Goal: Transaction & Acquisition: Book appointment/travel/reservation

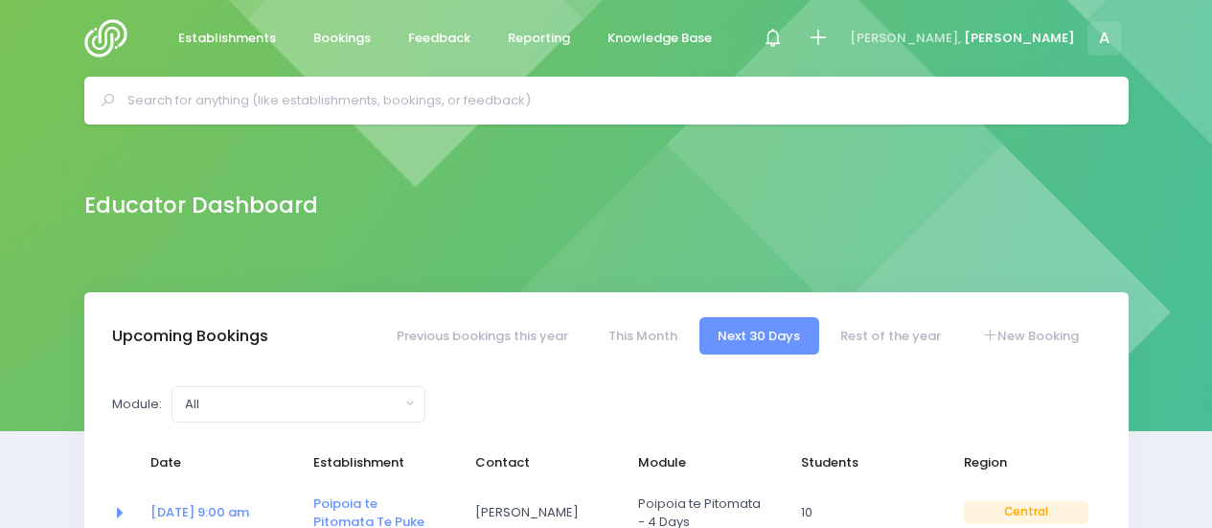
select select "5"
click at [242, 36] on span "Establishments" at bounding box center [227, 38] width 98 height 19
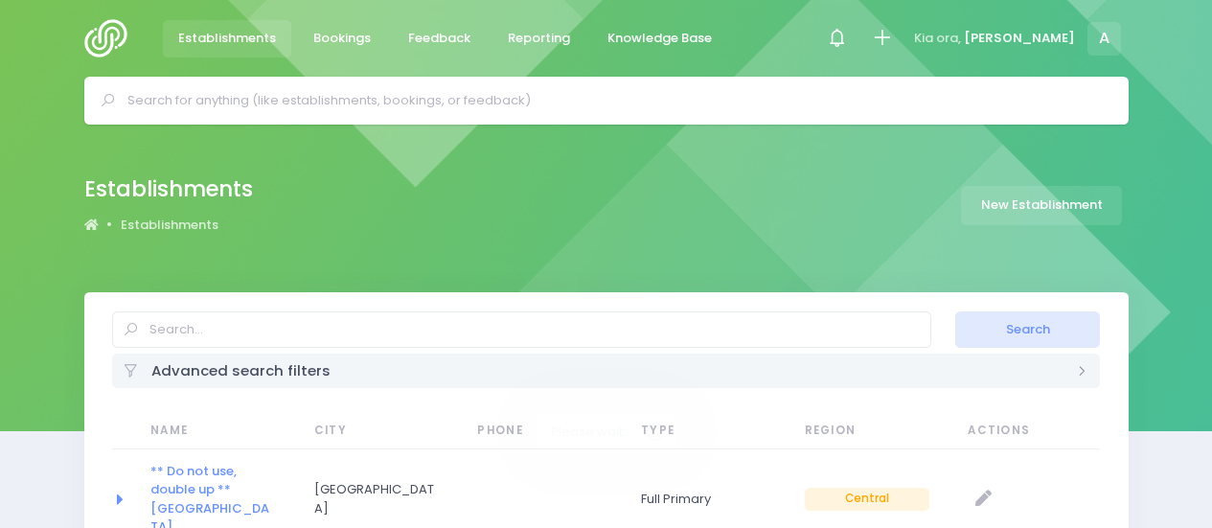
select select "20"
drag, startPoint x: 201, startPoint y: 294, endPoint x: 202, endPoint y: 325, distance: 30.7
click at [201, 296] on div "Search Advanced search filters Establishment Type Casual-Education and Care Edu…" at bounding box center [606, 340] width 1045 height 96
click at [202, 327] on input "text" at bounding box center [521, 330] width 819 height 36
click at [311, 327] on input "Tawera Bilingual School" at bounding box center [521, 330] width 819 height 36
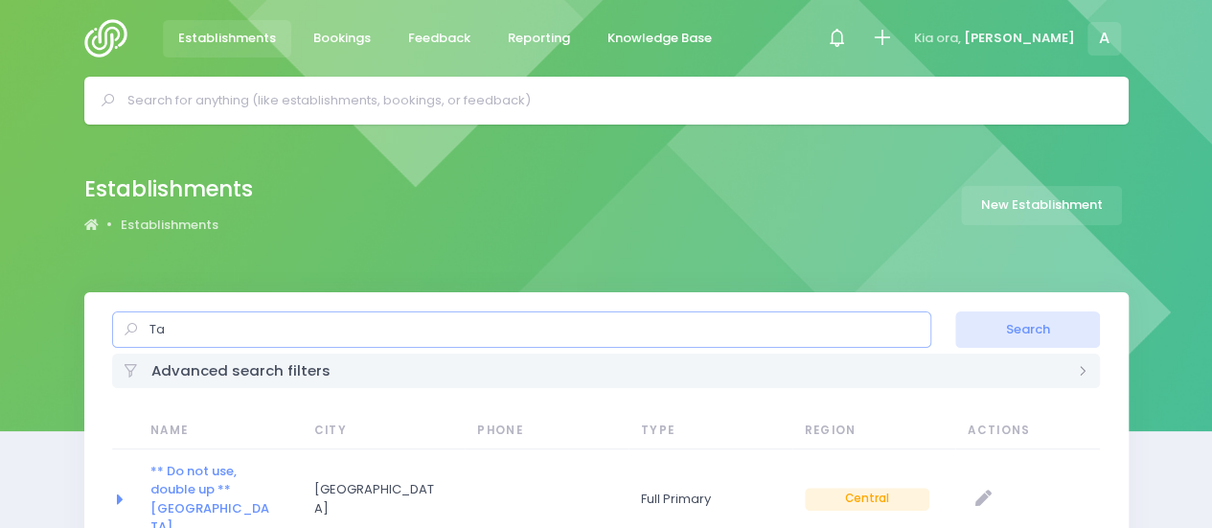
type input "T"
type input "[GEOGRAPHIC_DATA]"
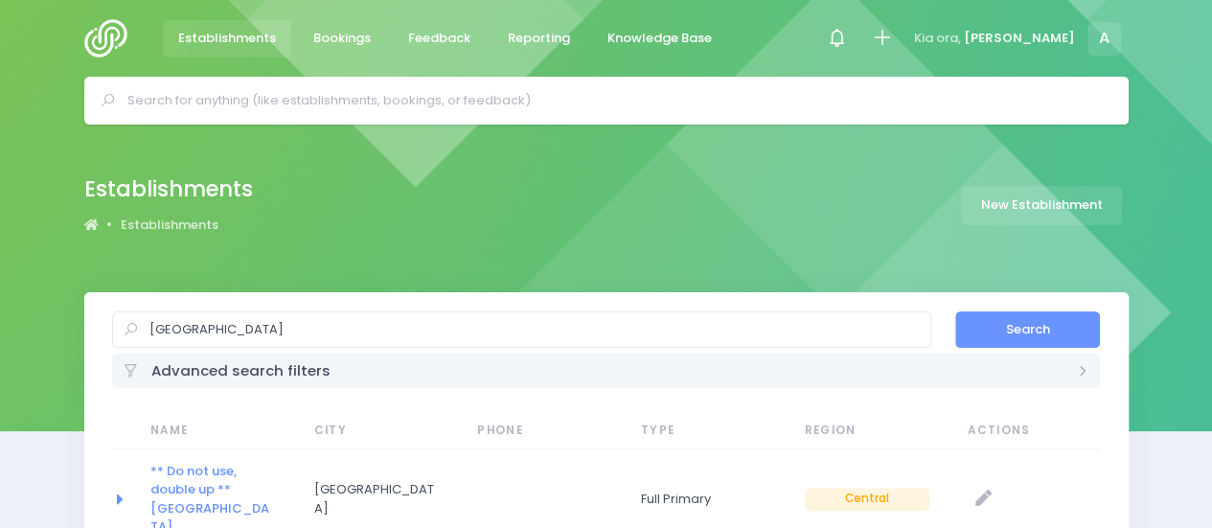
click at [1066, 336] on button "Search" at bounding box center [1028, 330] width 145 height 36
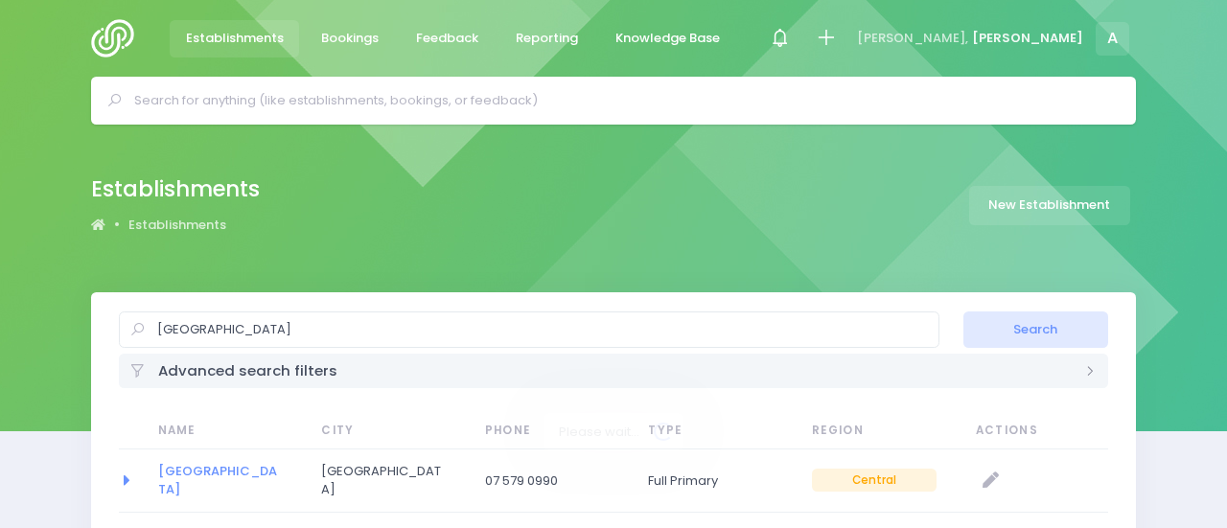
select select "20"
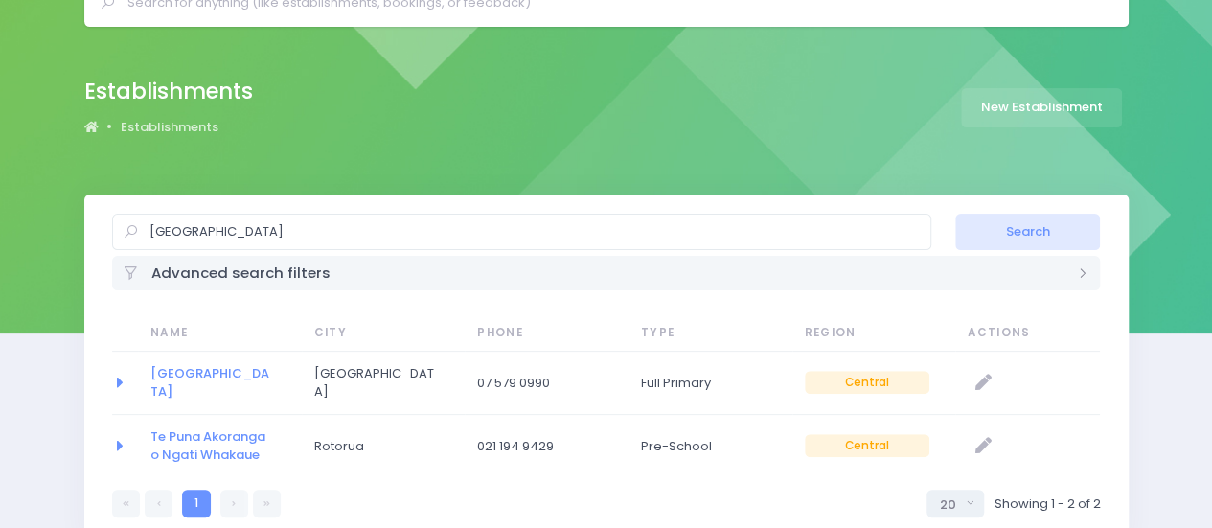
scroll to position [191, 0]
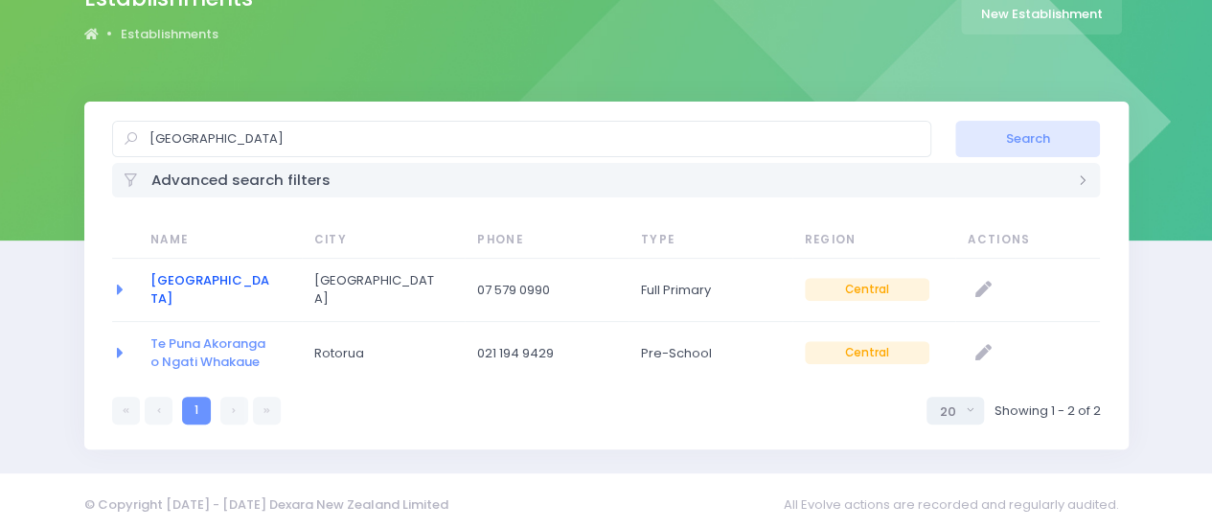
click at [219, 288] on link "[GEOGRAPHIC_DATA]" at bounding box center [209, 289] width 119 height 37
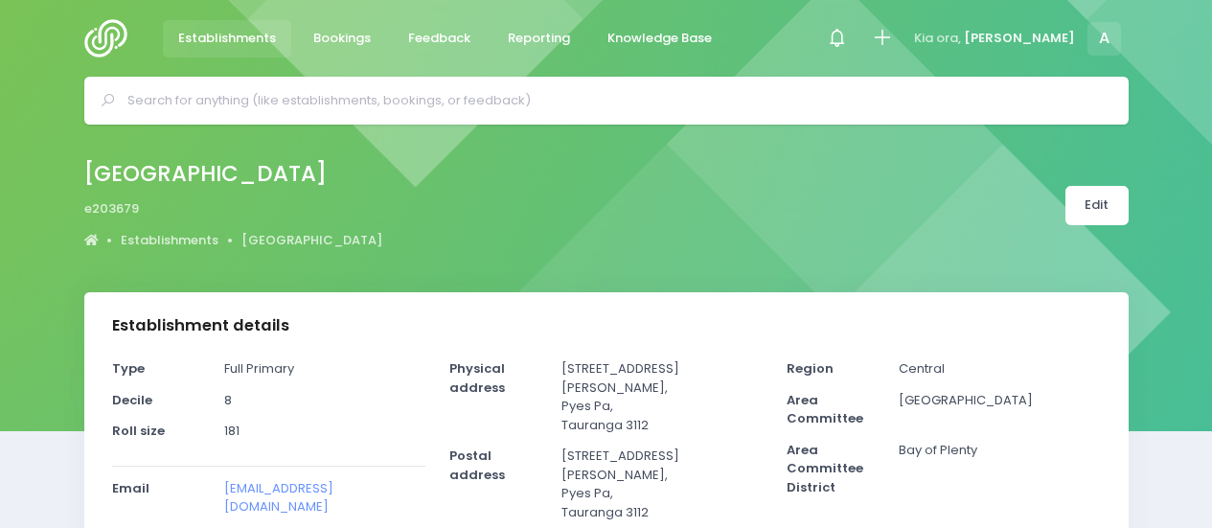
select select "5"
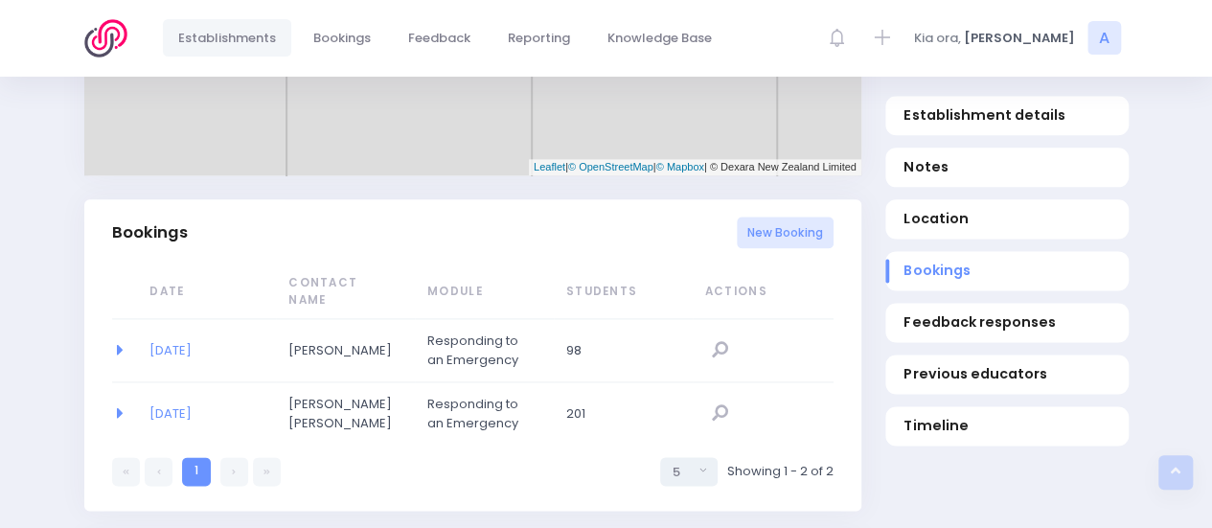
scroll to position [1150, 0]
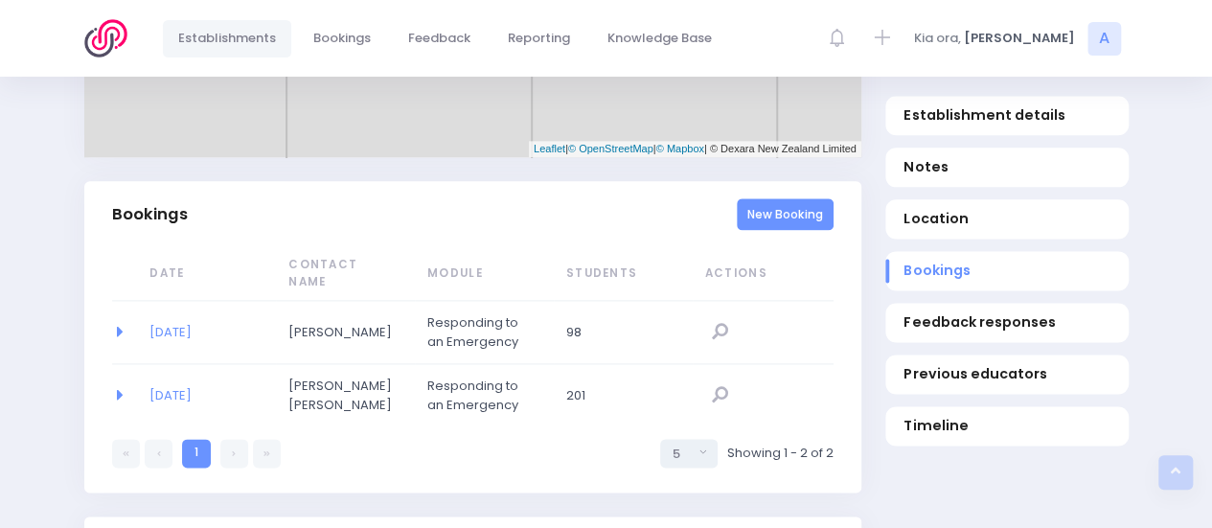
click at [773, 198] on link "New Booking" at bounding box center [785, 214] width 97 height 32
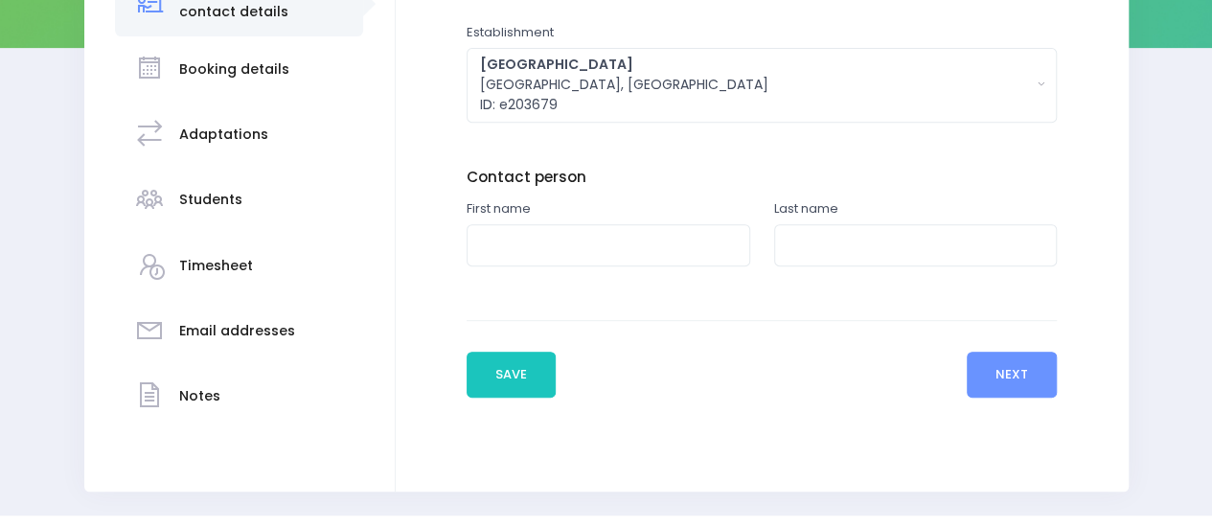
scroll to position [383, 0]
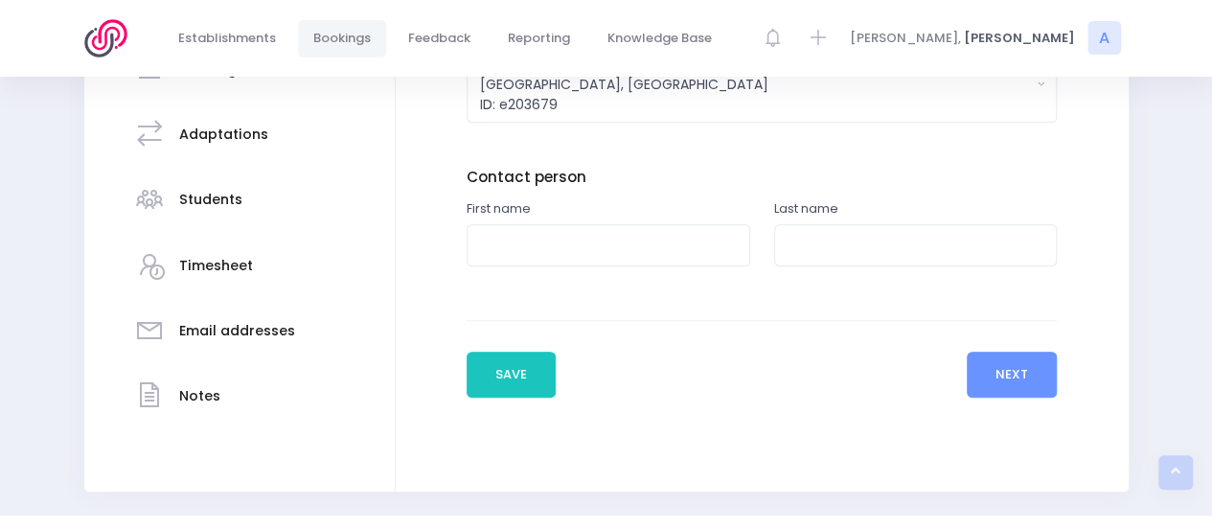
click at [644, 208] on div "First name" at bounding box center [609, 233] width 284 height 68
click at [577, 243] on input "text" at bounding box center [609, 245] width 284 height 43
paste input "[PERSON_NAME]"
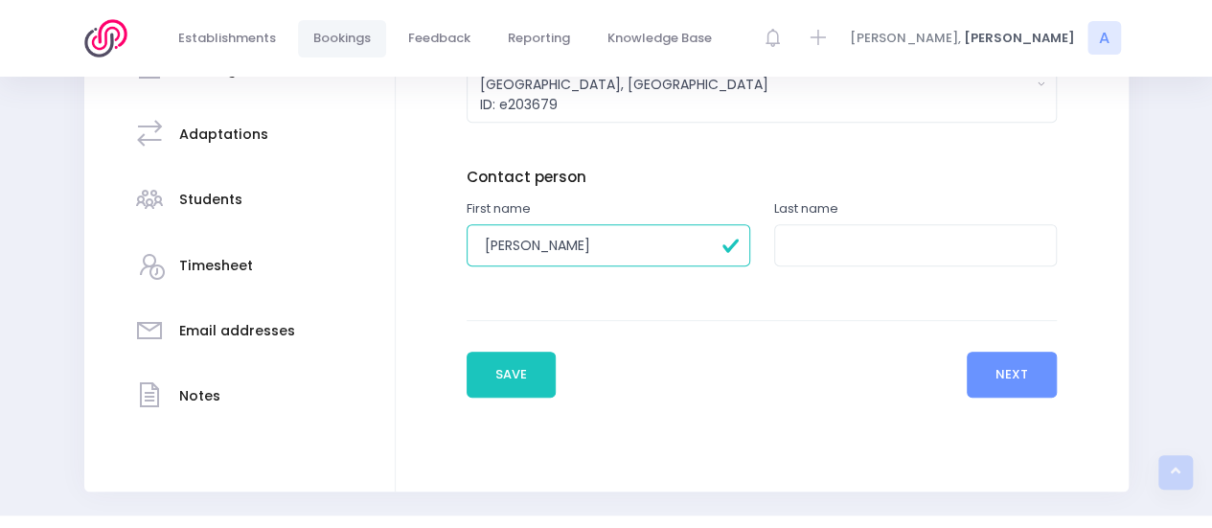
click at [574, 250] on input "[PERSON_NAME]" at bounding box center [609, 245] width 284 height 43
type input "Sarah"
click at [796, 250] on input "text" at bounding box center [916, 245] width 284 height 43
paste input "O'Flaherty"
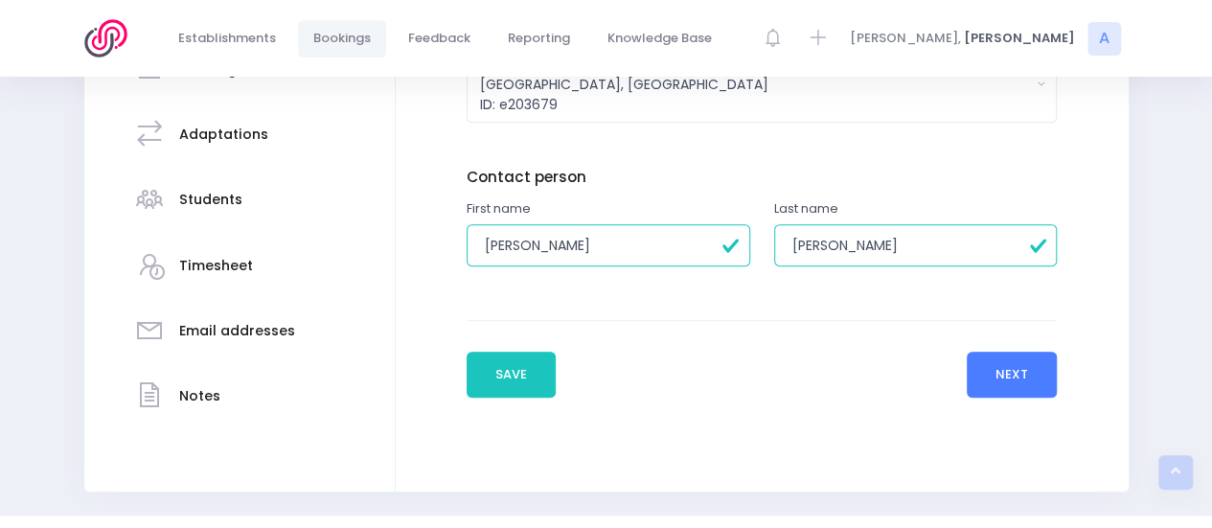
type input "O'Flaherty"
click at [1008, 363] on button "Next" at bounding box center [1012, 375] width 91 height 46
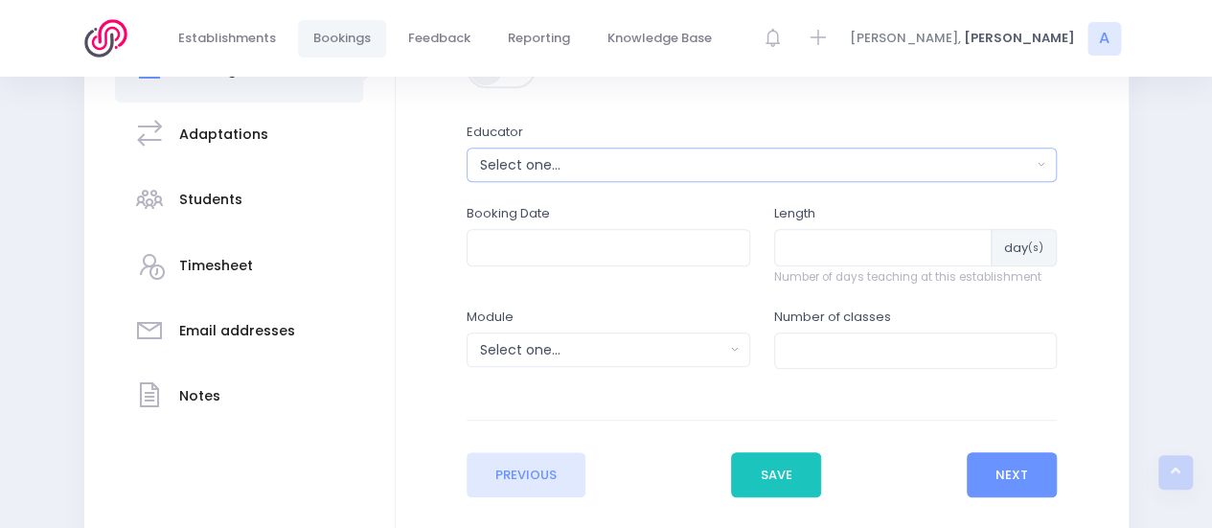
click at [527, 170] on div "Select one..." at bounding box center [756, 165] width 552 height 20
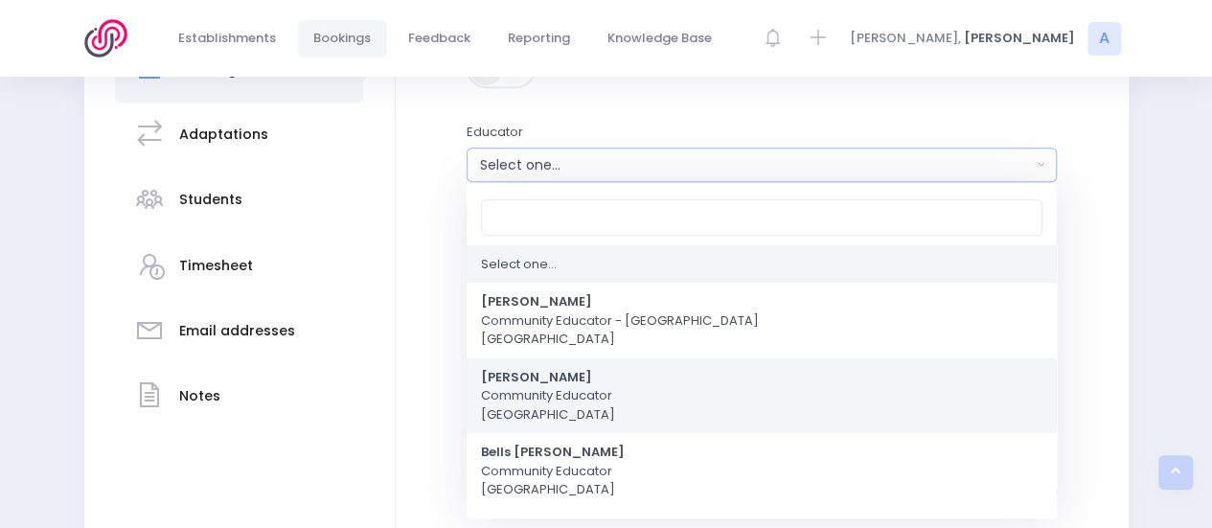
click at [530, 384] on strong "[PERSON_NAME]" at bounding box center [536, 377] width 111 height 18
select select "202878"
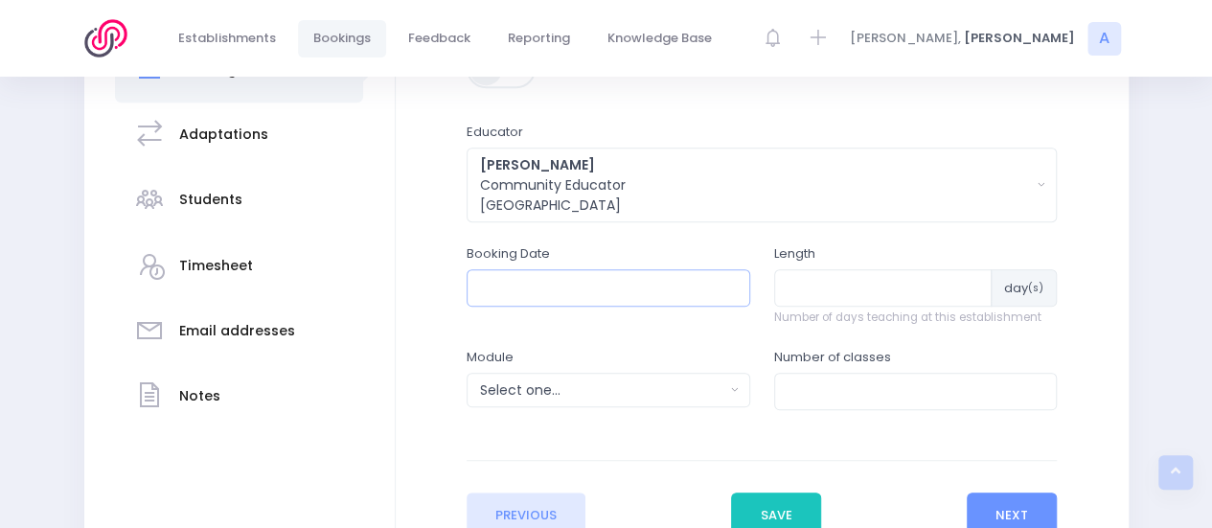
click at [575, 287] on input "text" at bounding box center [609, 287] width 284 height 36
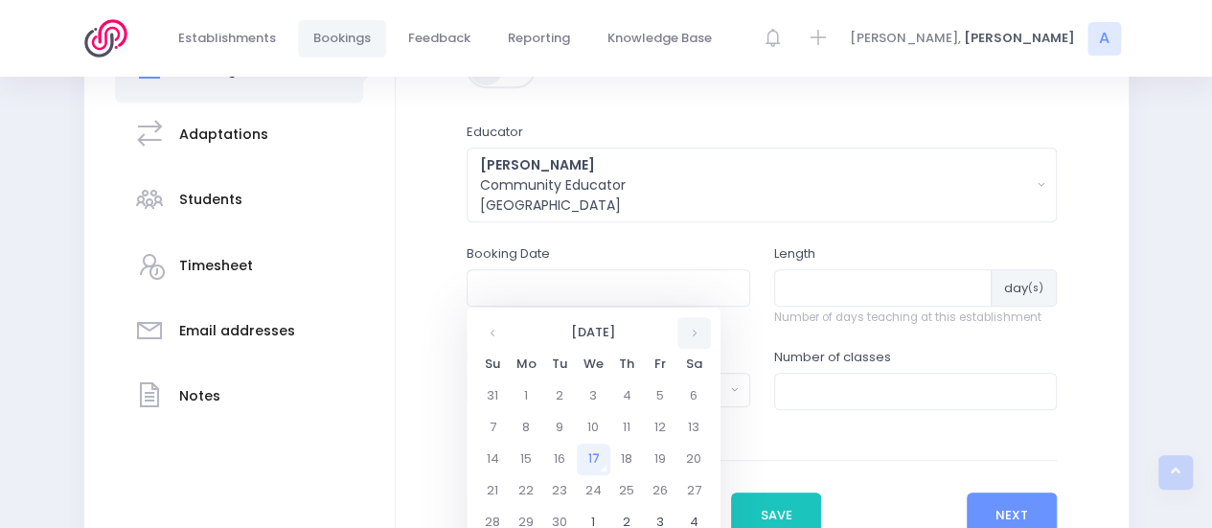
click at [700, 335] on th at bounding box center [695, 333] width 34 height 32
click at [531, 487] on td "20" at bounding box center [527, 491] width 34 height 32
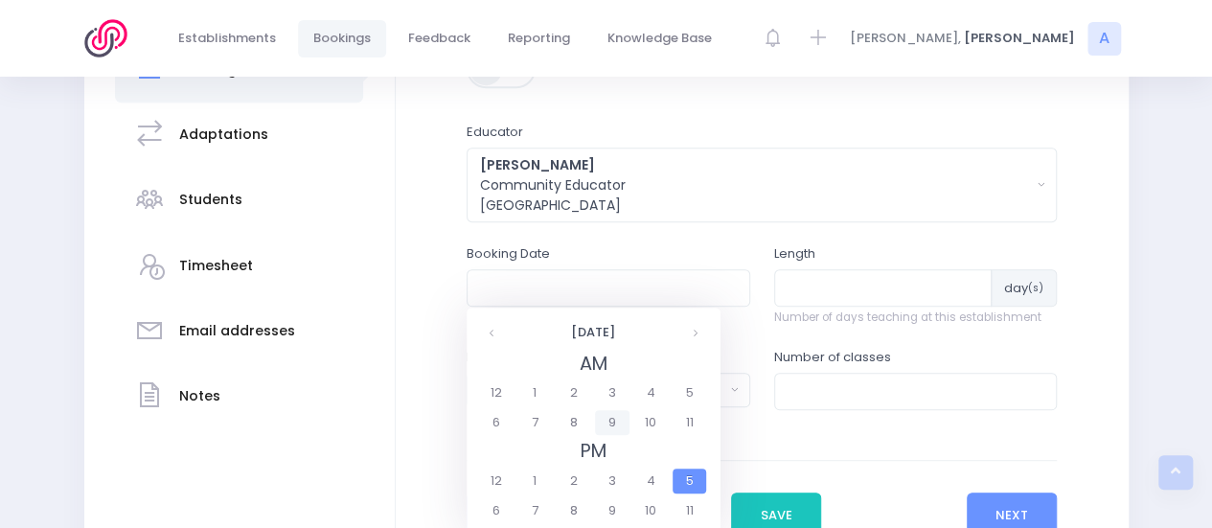
click at [613, 423] on span "9" at bounding box center [612, 422] width 34 height 25
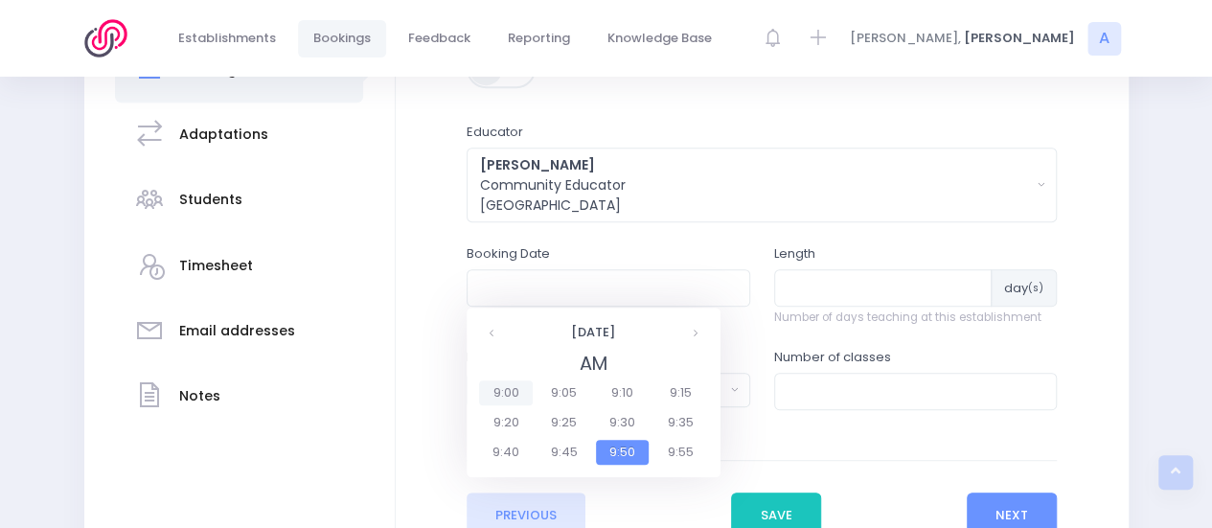
click at [498, 396] on span "9:00" at bounding box center [506, 393] width 54 height 25
type input "20/10/2025 09:00 AM"
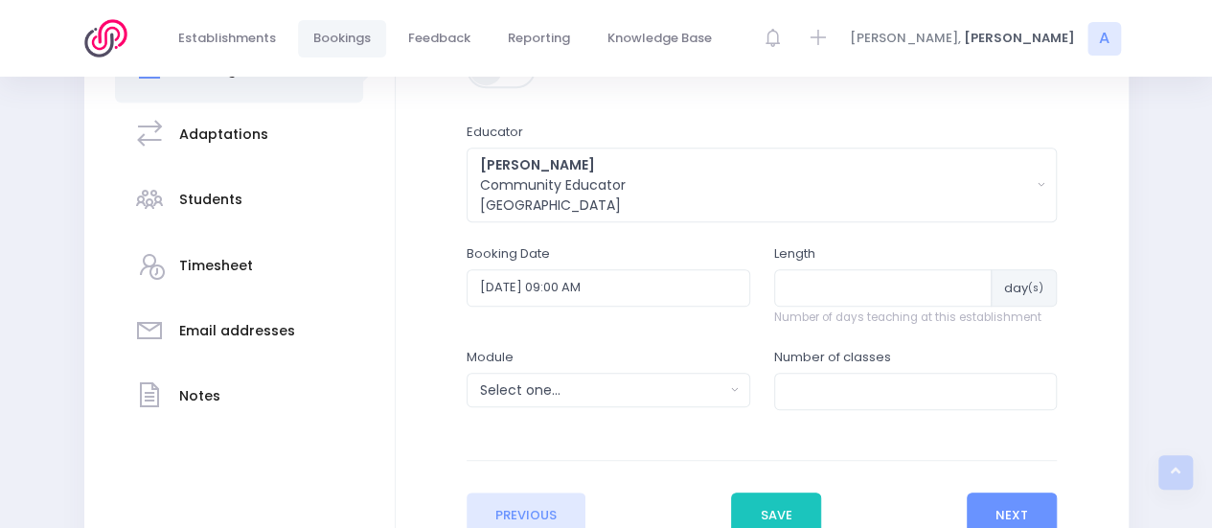
click at [778, 131] on div "Educator Select one... Alicia Smale Annette Binnie Bells Glenn Dan Bottrill Ebb…" at bounding box center [762, 173] width 590 height 100
click at [790, 281] on input "number" at bounding box center [883, 287] width 219 height 36
type input "1"
click at [830, 392] on input "number" at bounding box center [916, 391] width 284 height 36
type input "3"
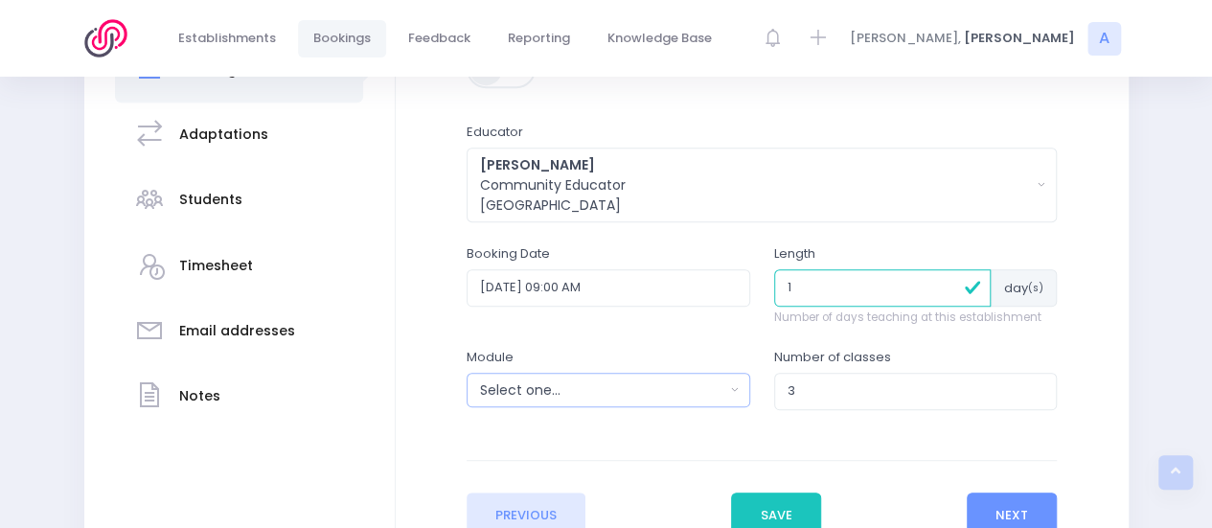
click at [565, 393] on div "Select one..." at bounding box center [602, 391] width 244 height 20
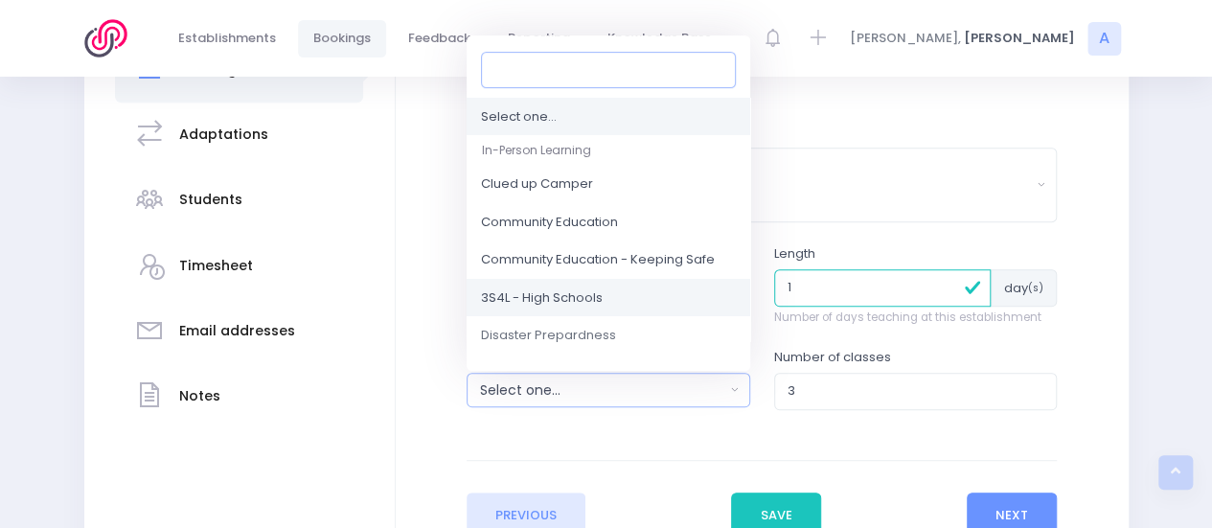
scroll to position [96, 0]
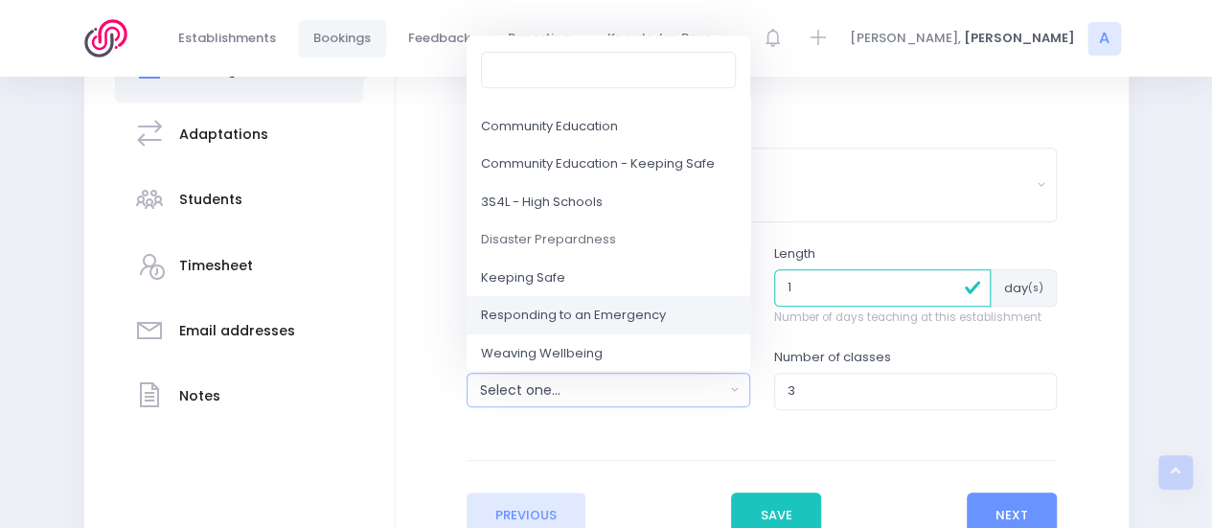
click at [573, 313] on span "Responding to an Emergency" at bounding box center [573, 316] width 185 height 19
select select "Responding to an Emergency"
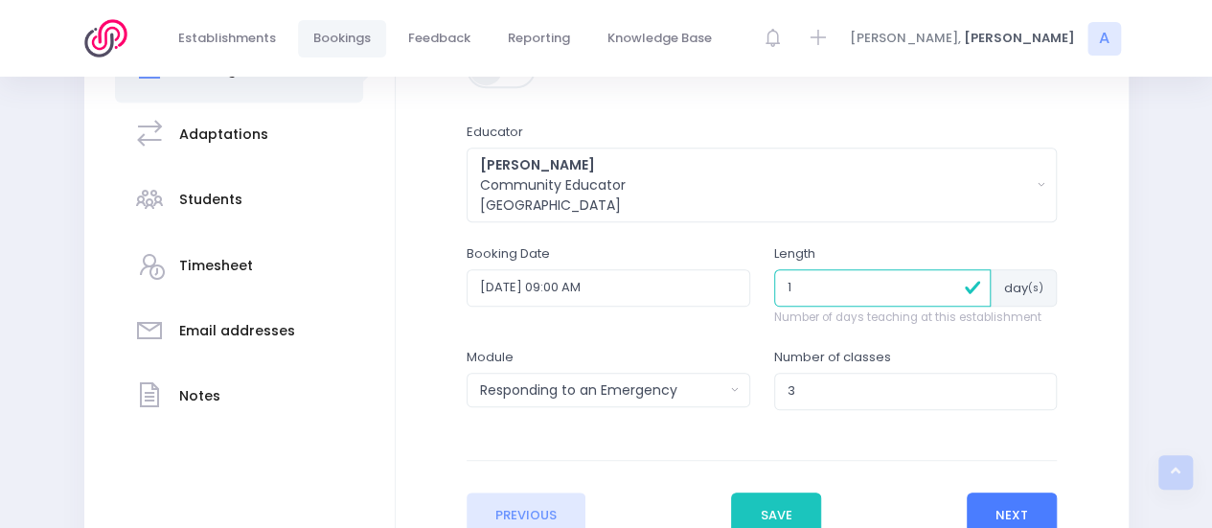
click at [991, 501] on button "Next" at bounding box center [1012, 516] width 91 height 46
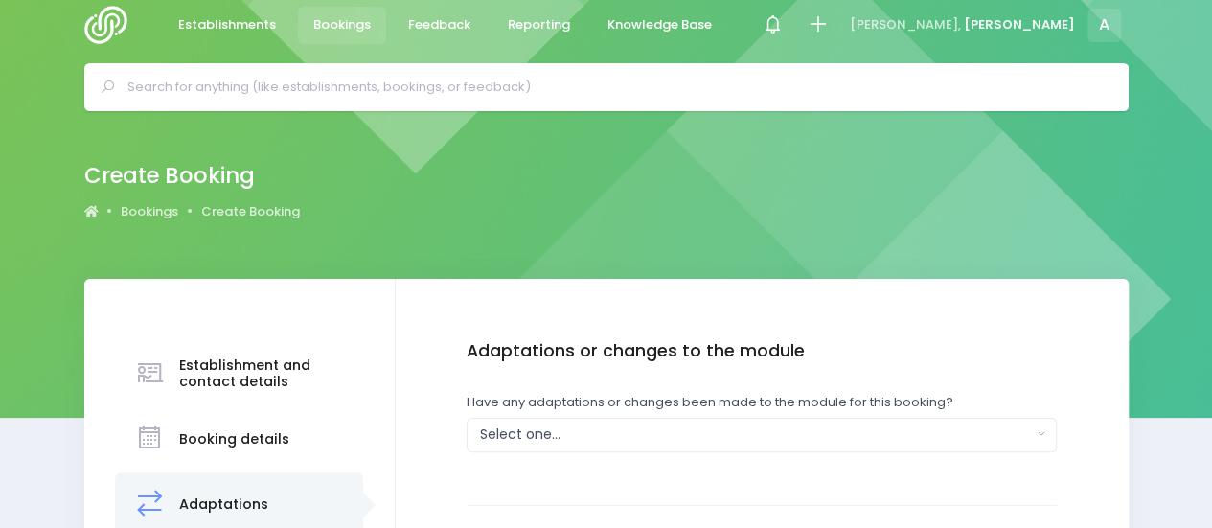
scroll to position [0, 0]
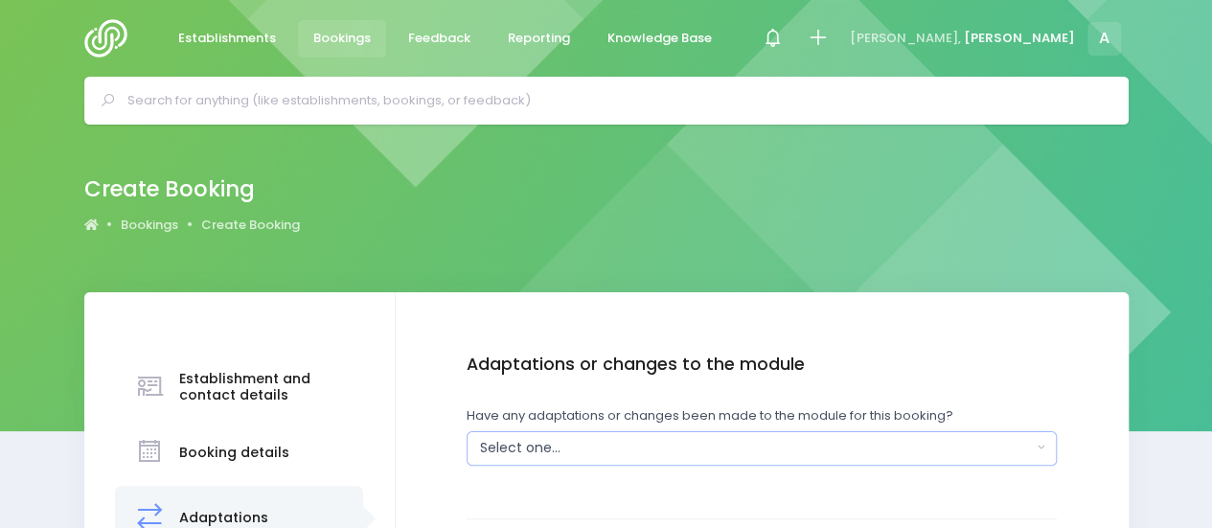
click at [577, 449] on div "Select one..." at bounding box center [756, 448] width 552 height 20
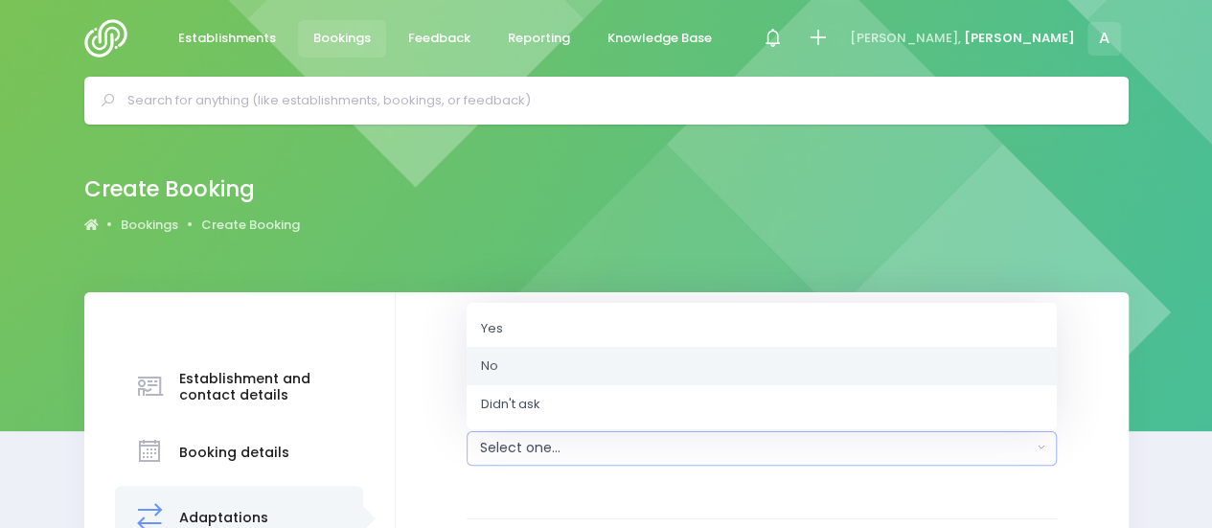
click at [503, 364] on link "No" at bounding box center [762, 366] width 590 height 38
select select "No"
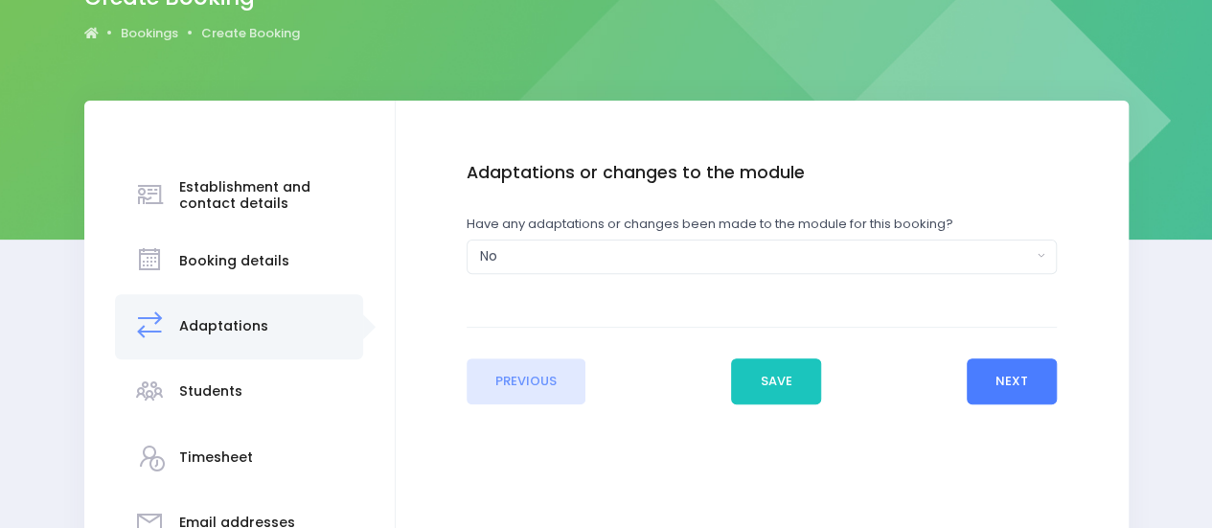
click at [1010, 379] on button "Next" at bounding box center [1012, 381] width 91 height 46
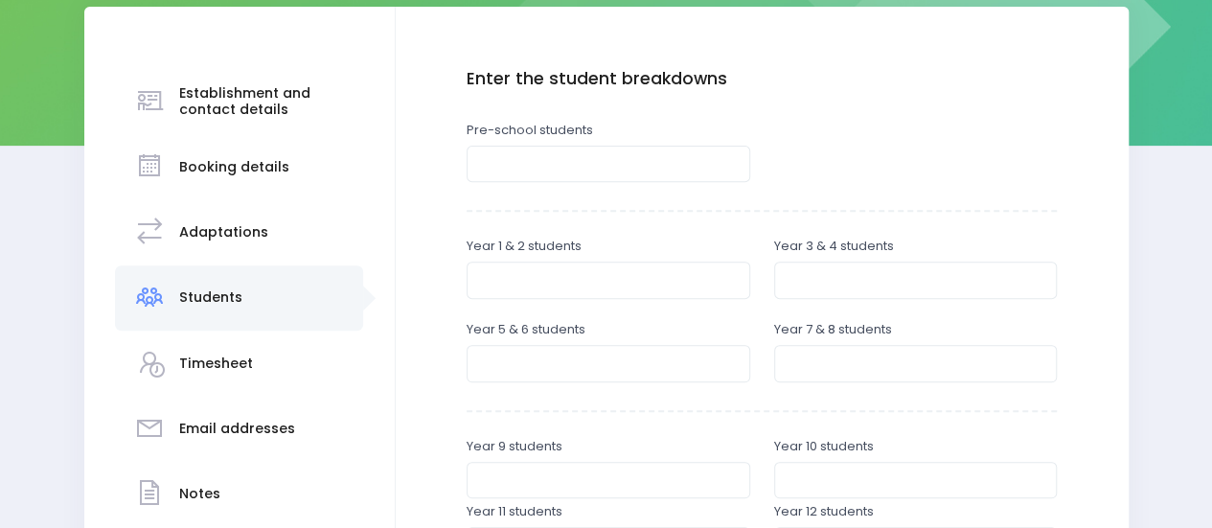
scroll to position [288, 0]
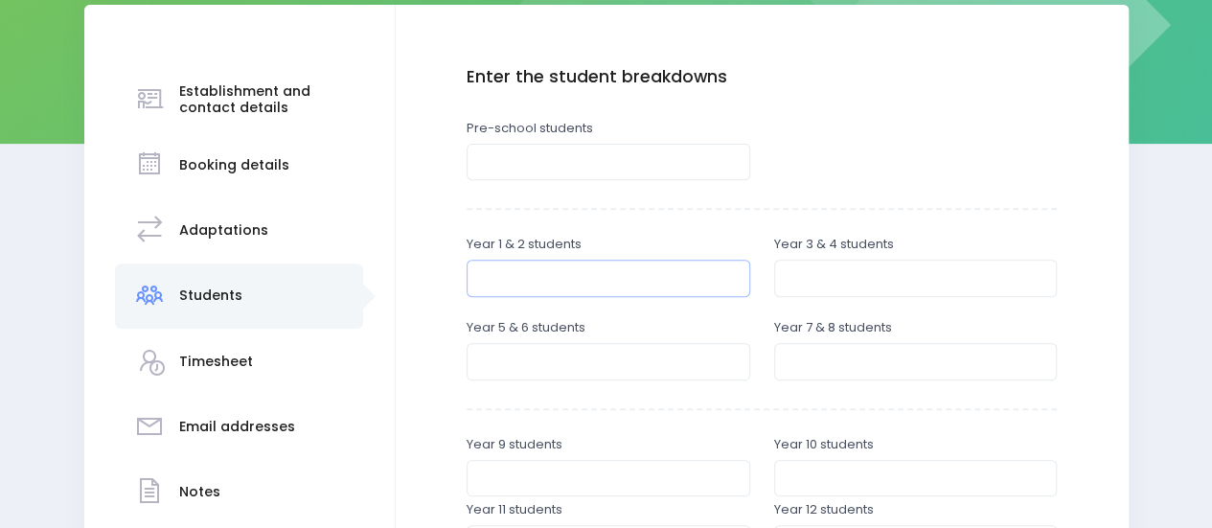
click at [537, 280] on input "number" at bounding box center [609, 278] width 284 height 36
click at [659, 279] on input "number" at bounding box center [609, 278] width 284 height 36
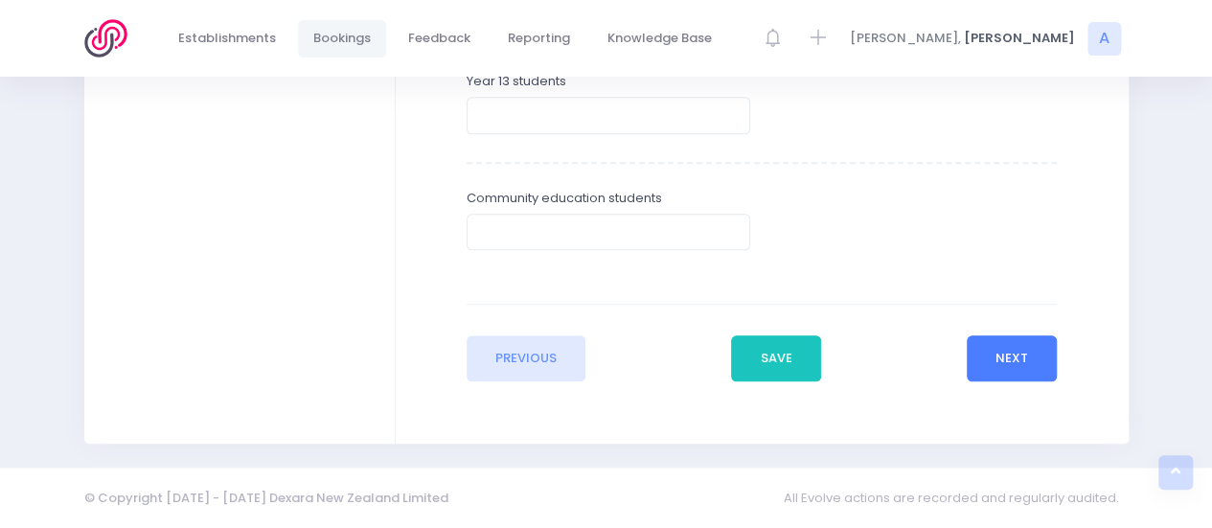
type input "44"
click at [997, 358] on button "Next" at bounding box center [1012, 358] width 91 height 46
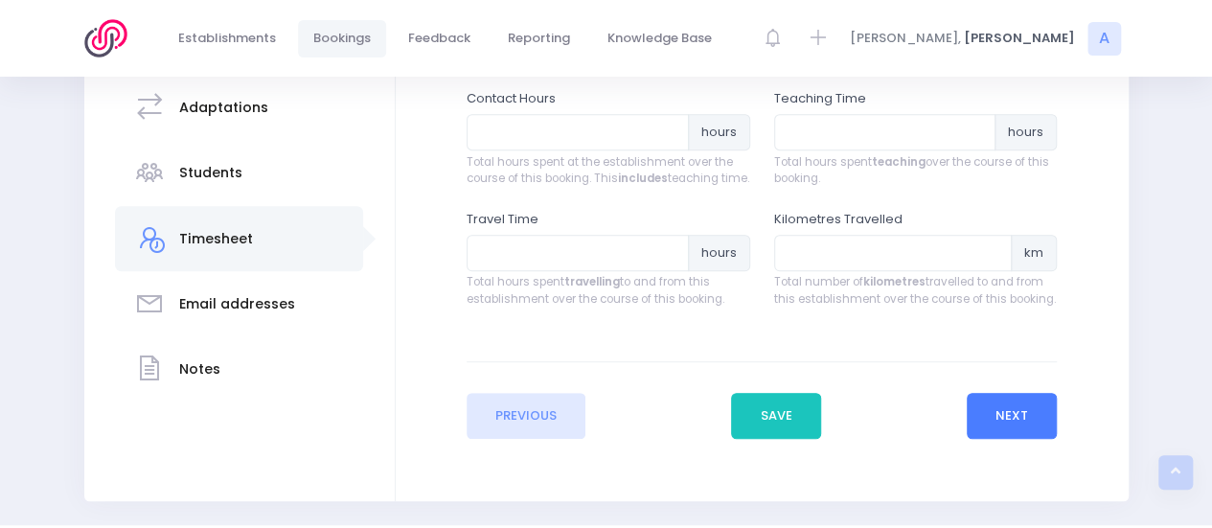
scroll to position [485, 0]
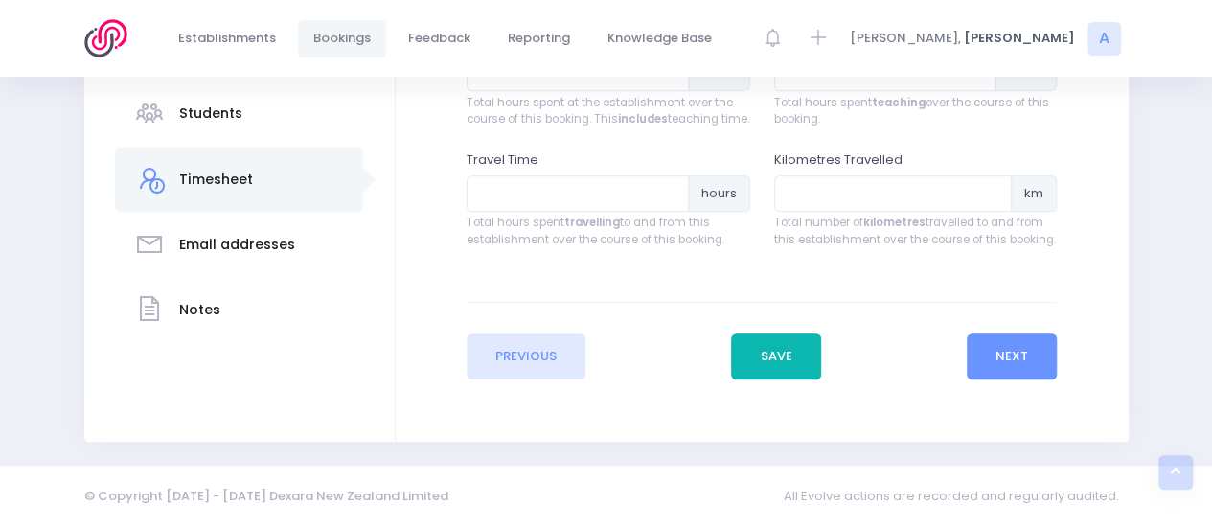
click at [788, 369] on button "Save" at bounding box center [776, 357] width 90 height 46
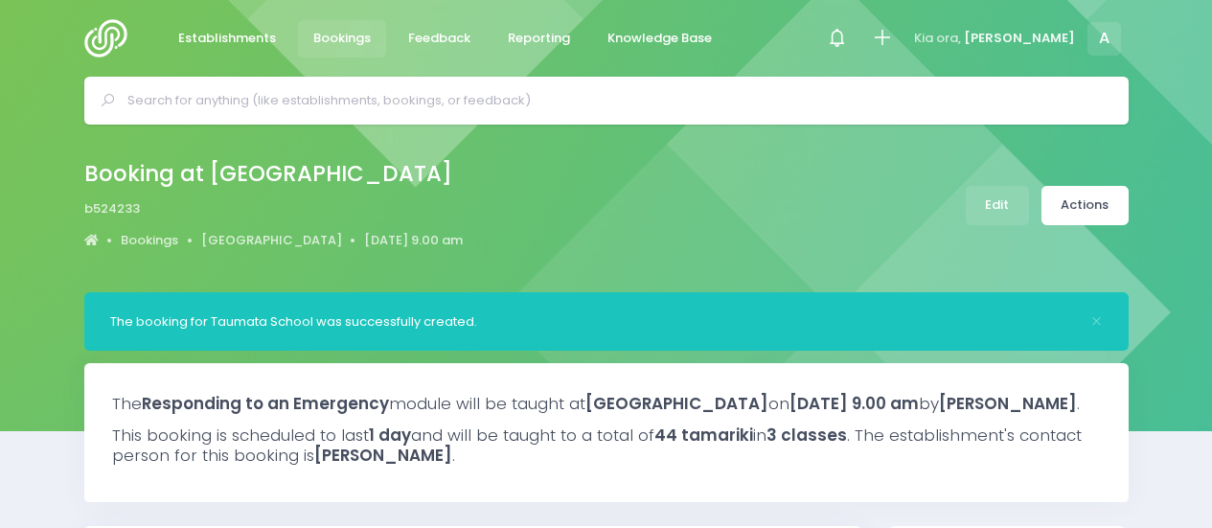
select select "5"
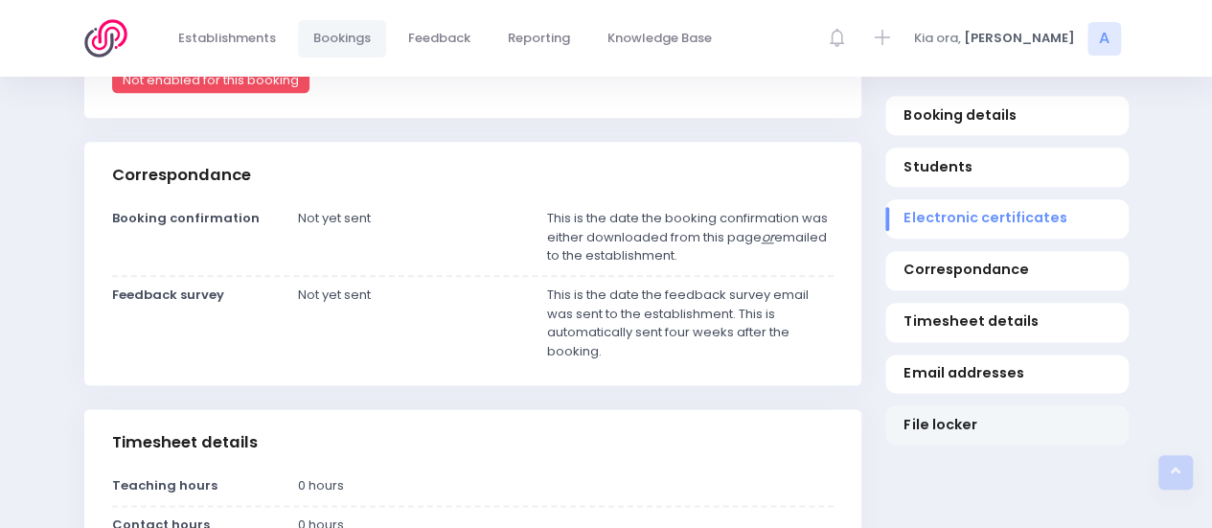
click at [969, 438] on link "File locker" at bounding box center [1007, 425] width 243 height 39
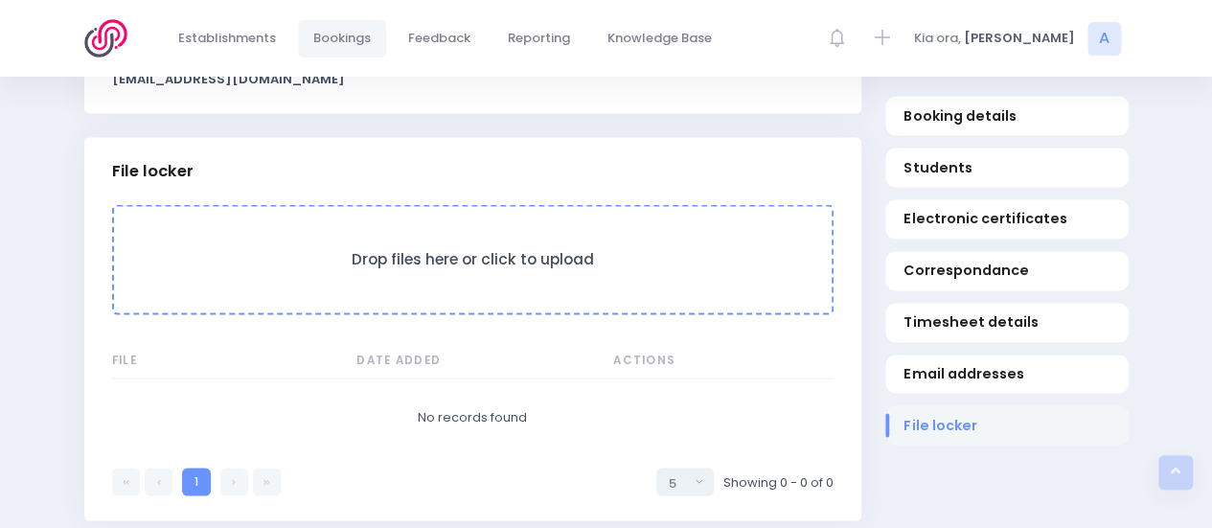
scroll to position [1773, 0]
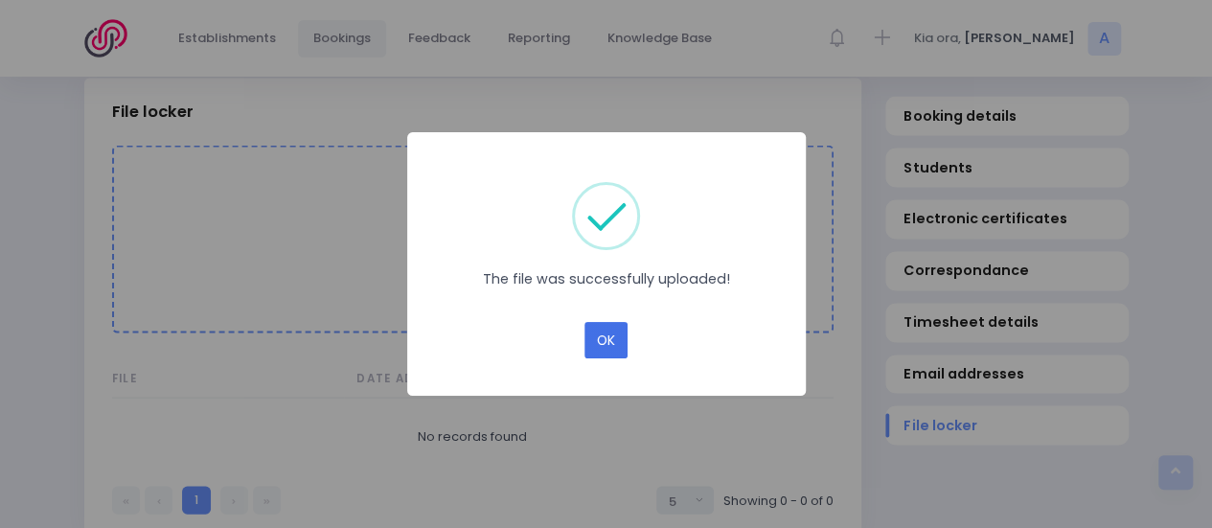
click at [609, 335] on button "OK" at bounding box center [606, 340] width 43 height 36
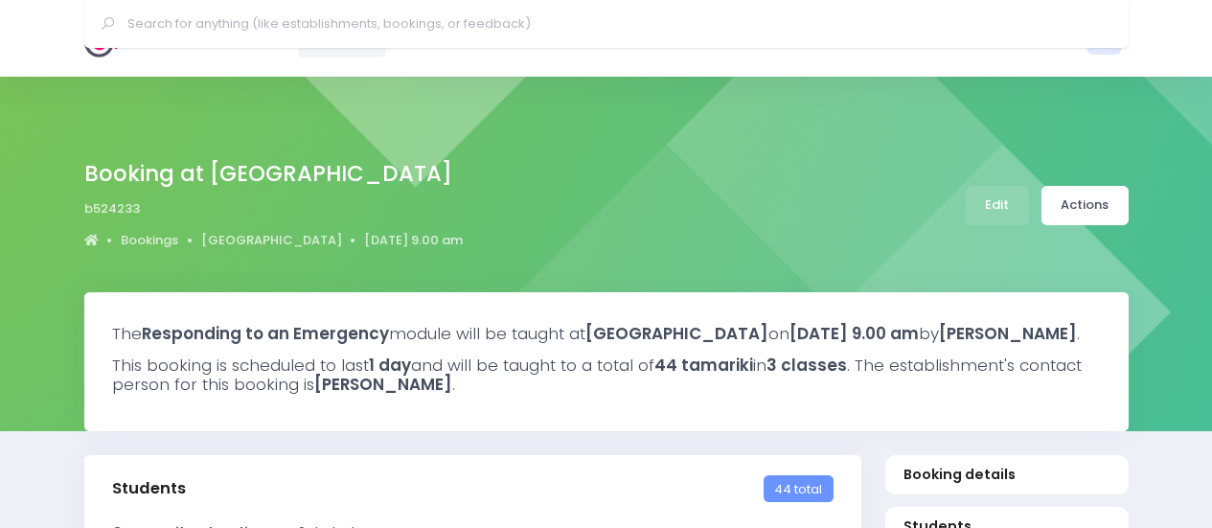
select select "5"
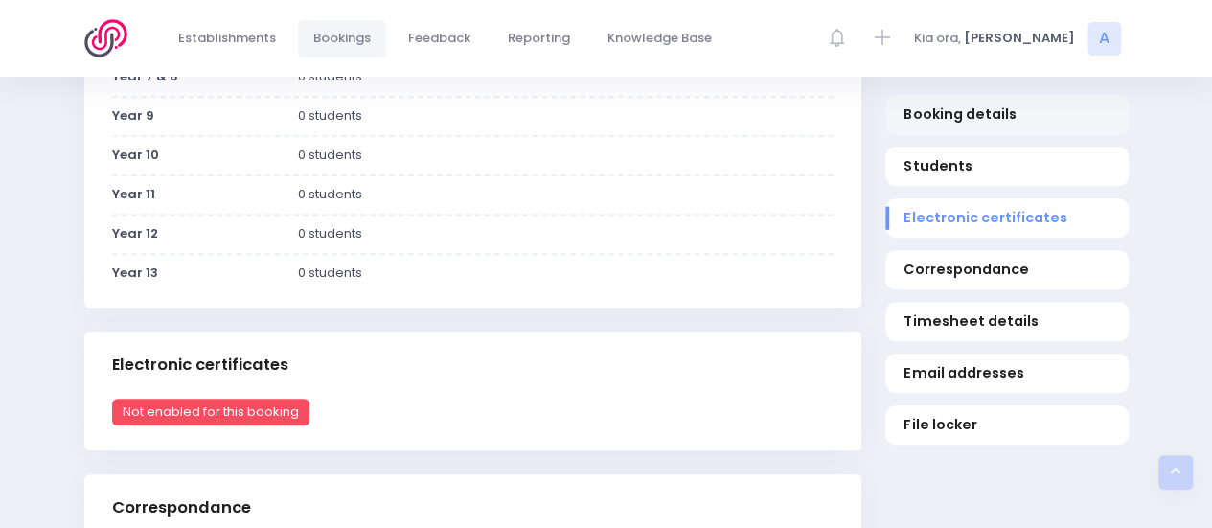
click at [984, 122] on span "Booking details" at bounding box center [1007, 115] width 206 height 20
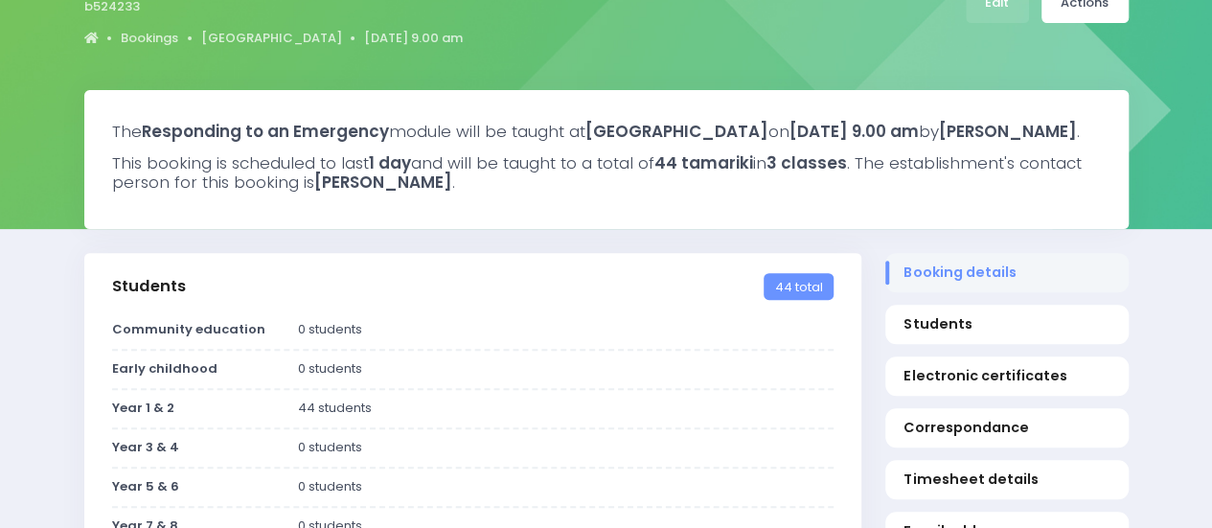
scroll to position [196, 0]
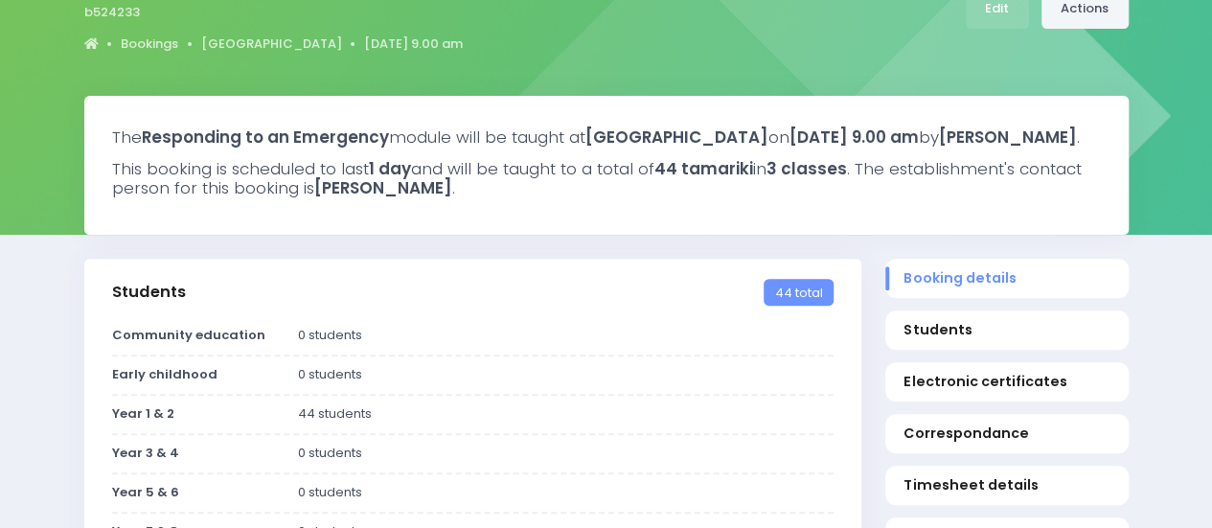
click at [1086, 24] on link "Actions" at bounding box center [1085, 8] width 87 height 39
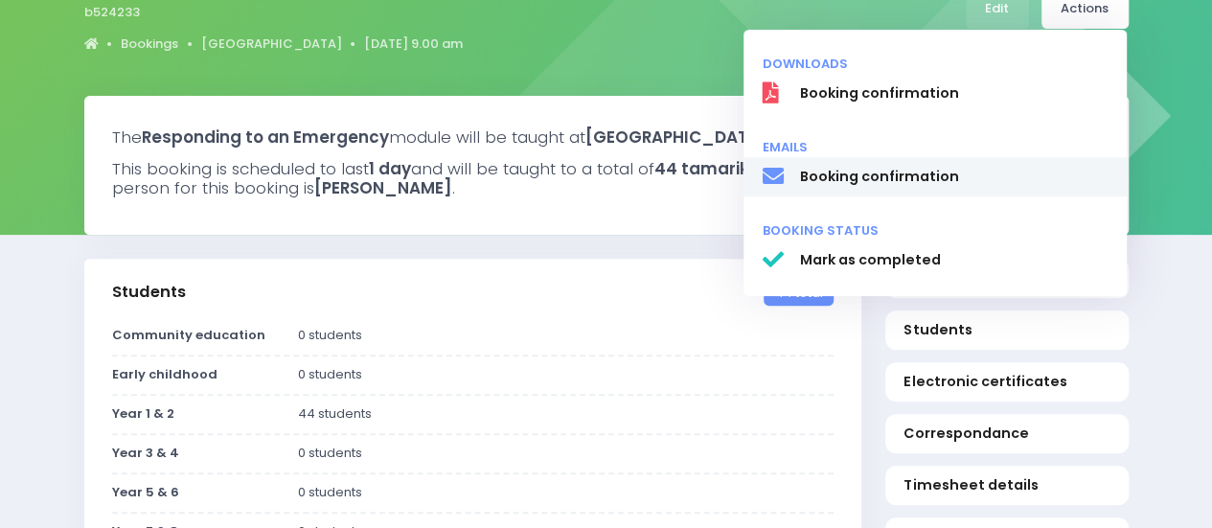
click at [899, 174] on span "Booking confirmation" at bounding box center [953, 177] width 309 height 20
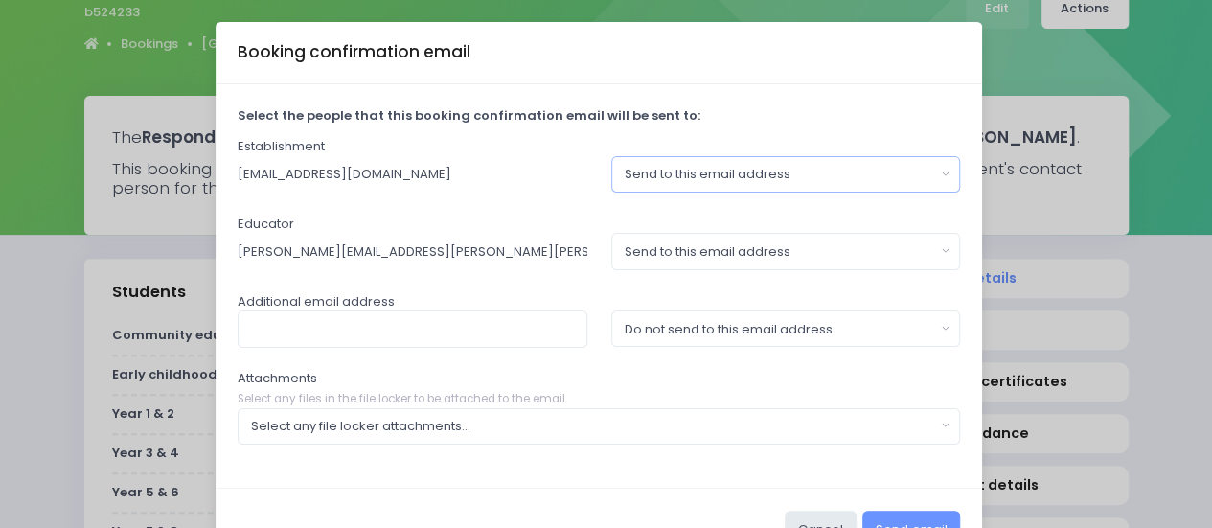
click at [789, 178] on div "Send to this email address" at bounding box center [780, 174] width 311 height 19
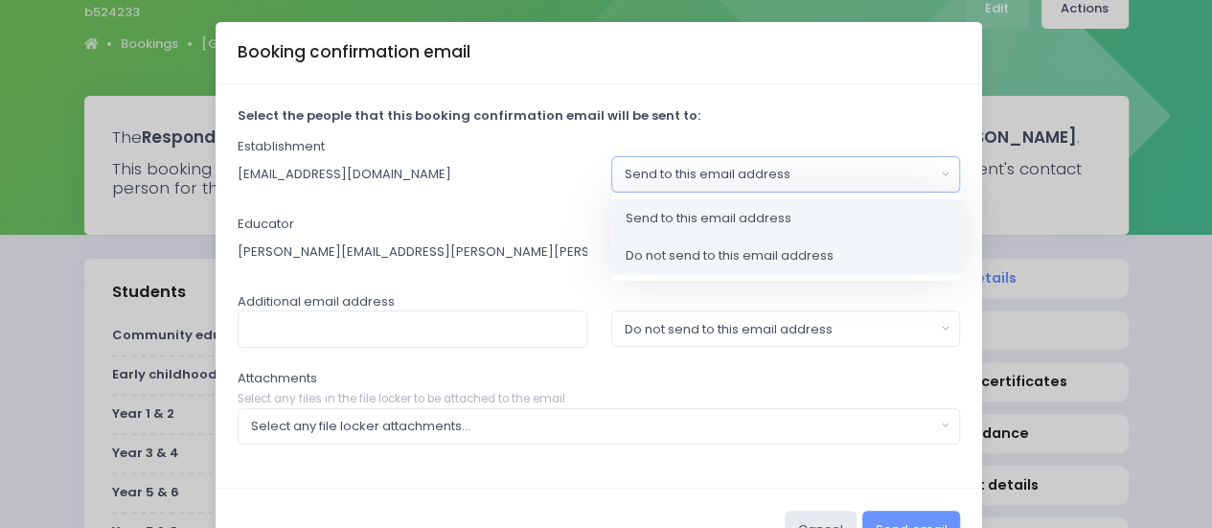
click at [691, 256] on span "Do not send to this email address" at bounding box center [730, 255] width 208 height 19
select select "no_email"
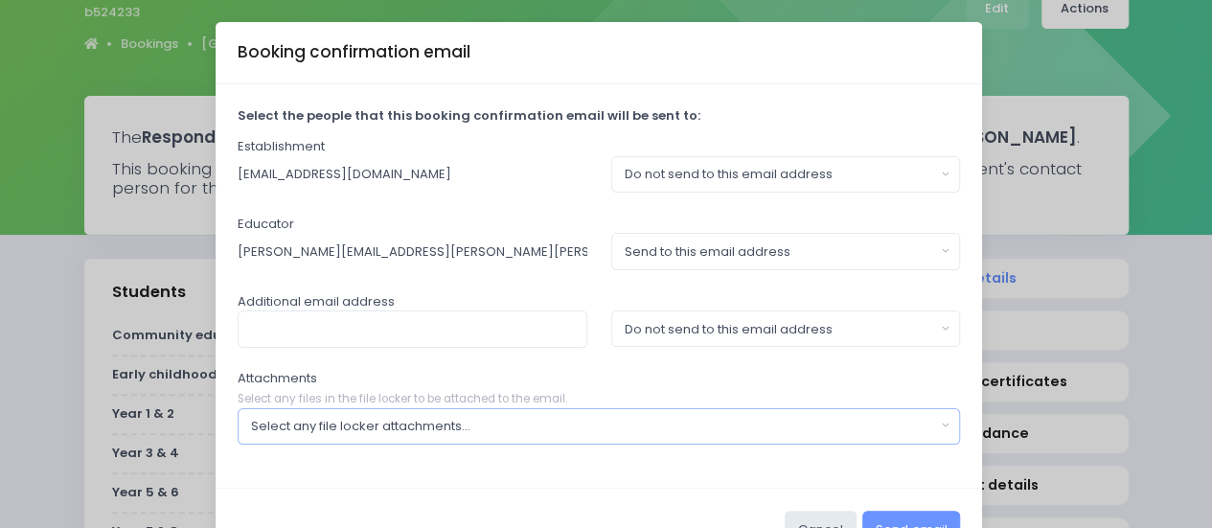
click at [445, 430] on div "Select any file locker attachments..." at bounding box center [593, 426] width 684 height 19
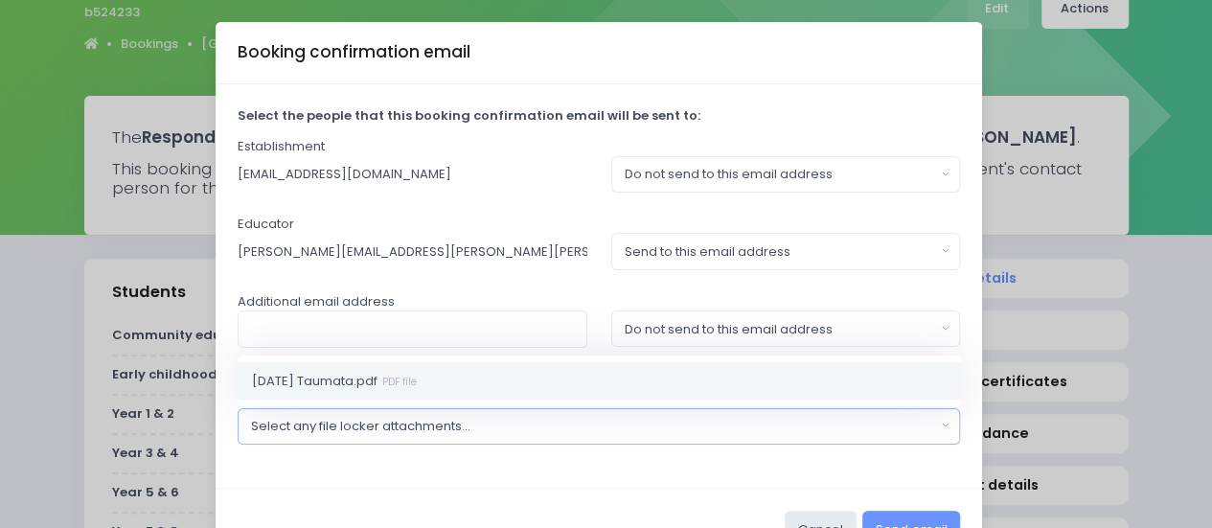
click at [356, 375] on span "2025 10 20 Taumata.pdf PDF file" at bounding box center [334, 380] width 165 height 19
select select "11354"
click at [742, 65] on div "Booking confirmation email" at bounding box center [599, 53] width 767 height 62
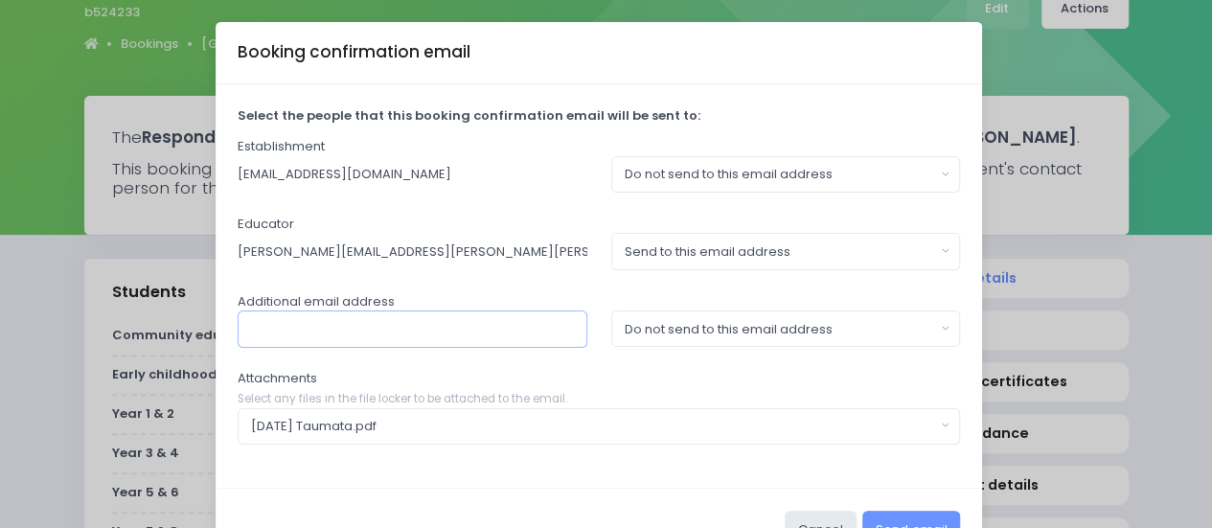
click at [318, 345] on input "text" at bounding box center [413, 329] width 350 height 36
paste input "sarahoflaherty@taumata.school.nz"
type input "sarahoflaherty@taumata.school.nz"
click at [673, 335] on div "Do not send to this email address" at bounding box center [780, 329] width 311 height 19
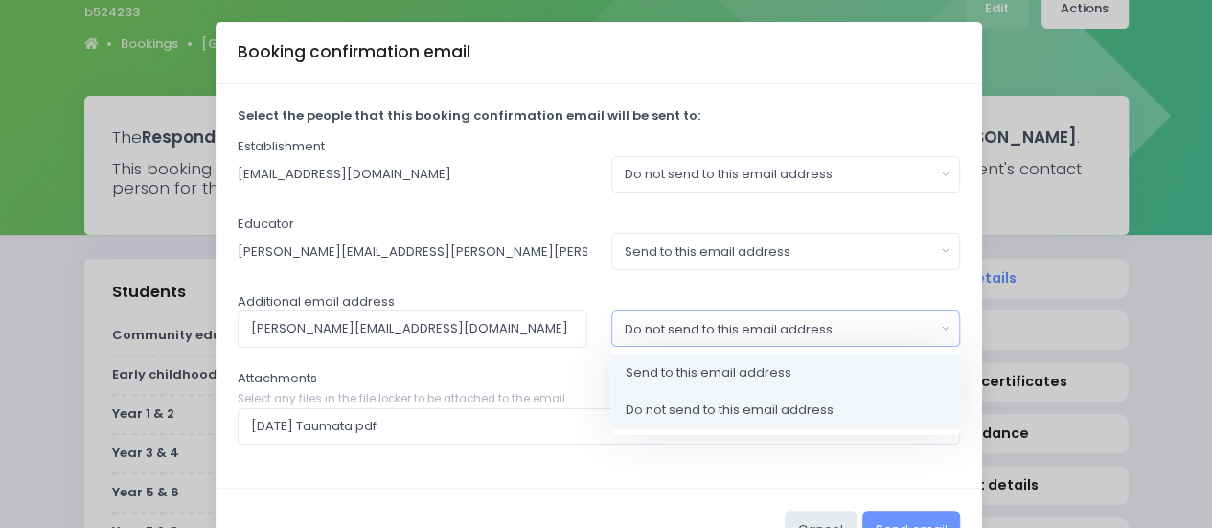
click at [645, 372] on span "Send to this email address" at bounding box center [709, 372] width 166 height 19
select select "send"
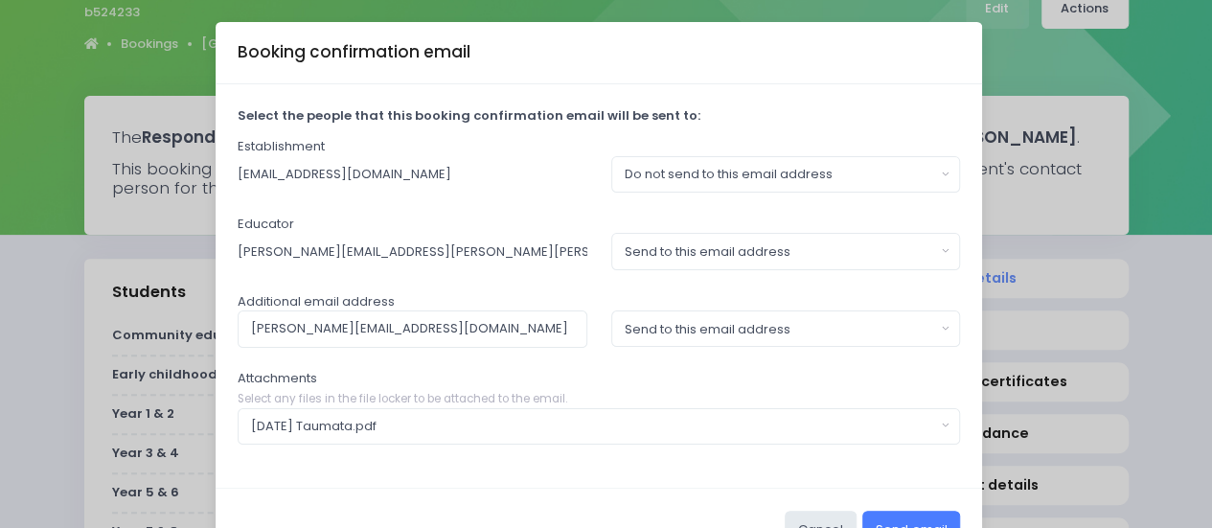
click at [889, 520] on button "Send email" at bounding box center [912, 529] width 98 height 36
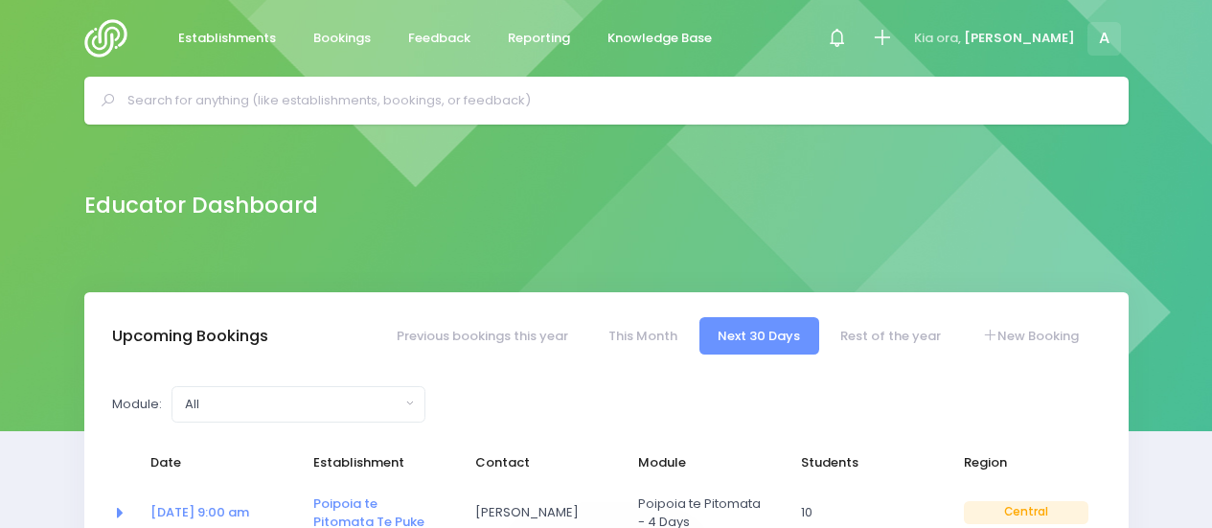
select select "5"
click at [109, 39] on img at bounding box center [111, 38] width 55 height 38
select select "5"
click at [868, 331] on link "Rest of the year" at bounding box center [891, 335] width 138 height 37
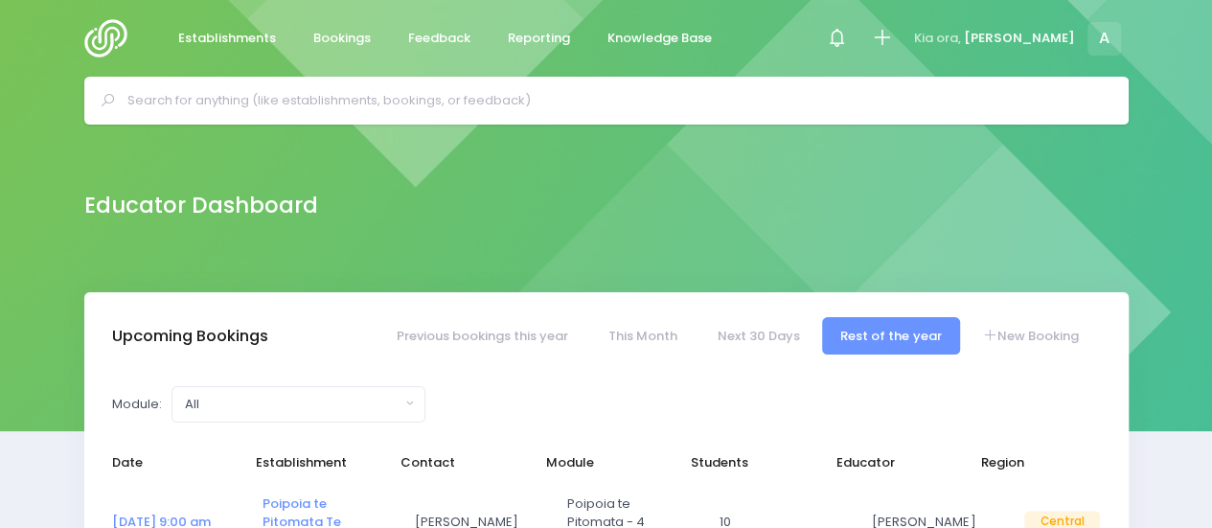
select select "5"
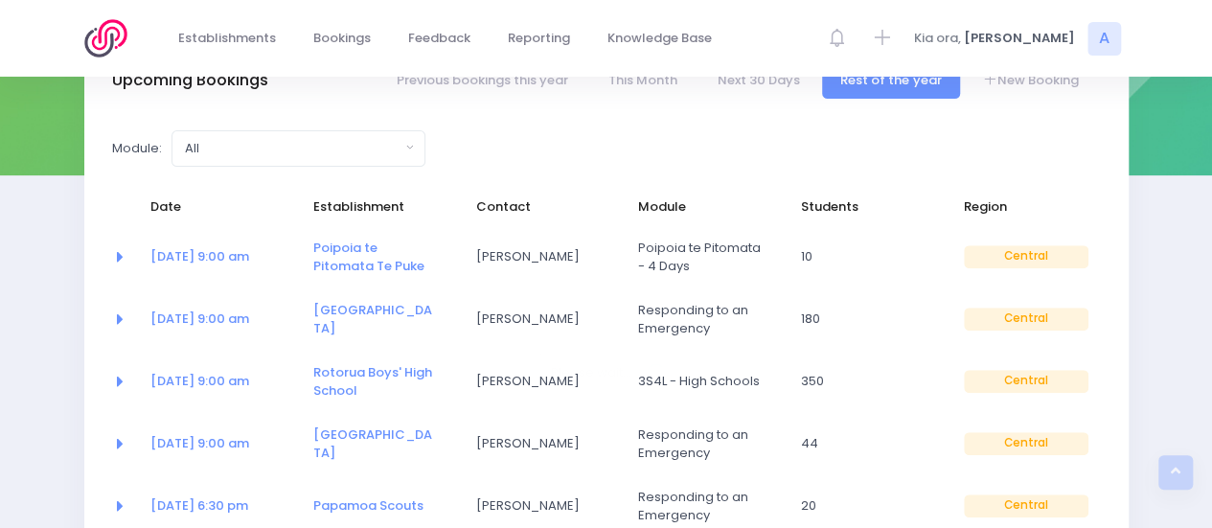
scroll to position [383, 0]
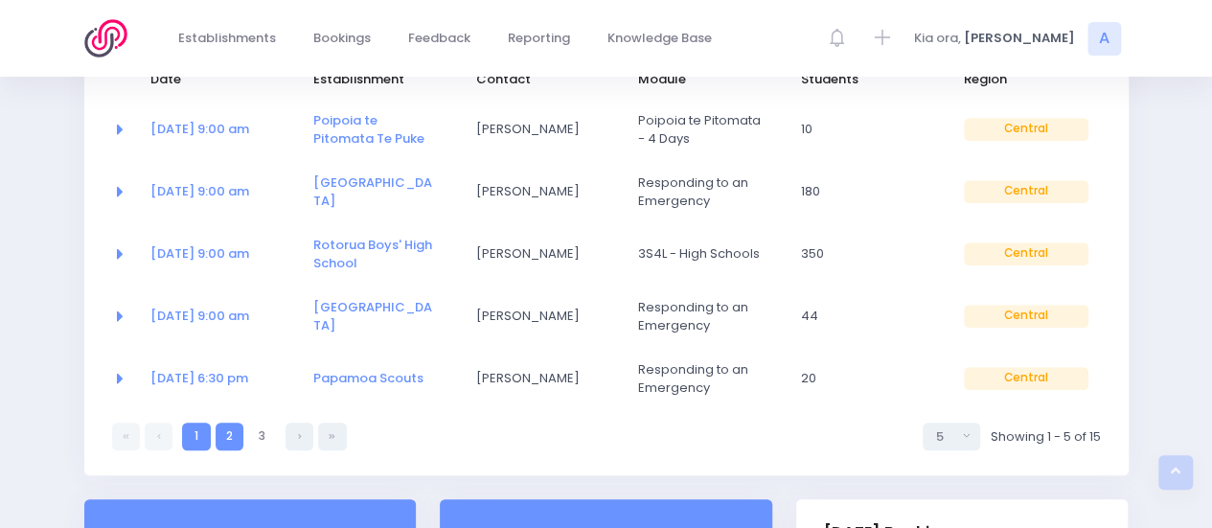
click at [230, 437] on link "2" at bounding box center [230, 437] width 28 height 28
select select "5"
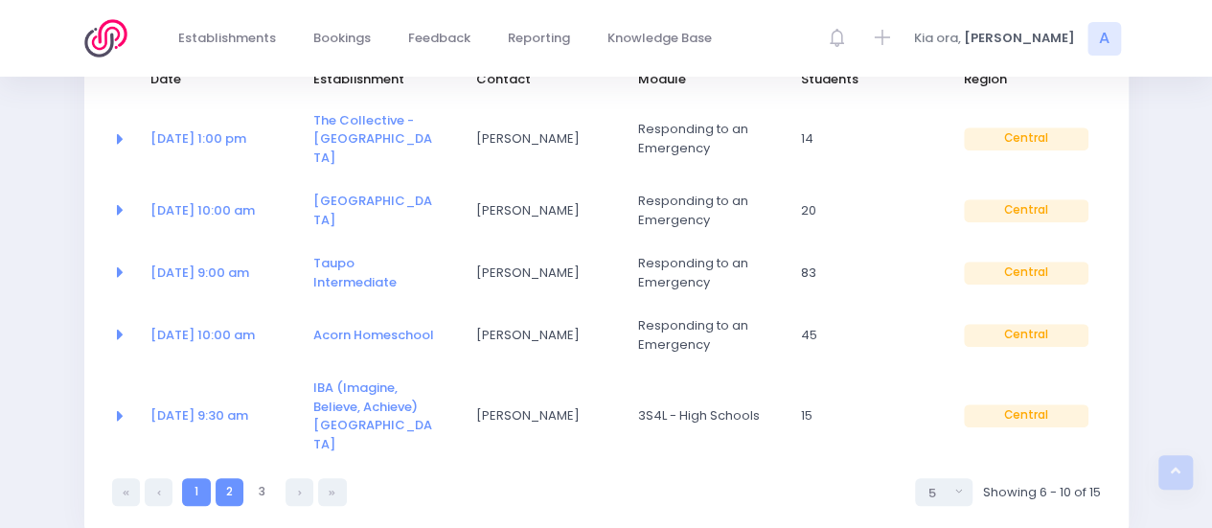
click at [206, 478] on link "1" at bounding box center [196, 492] width 28 height 28
select select "5"
